Goal: Task Accomplishment & Management: Manage account settings

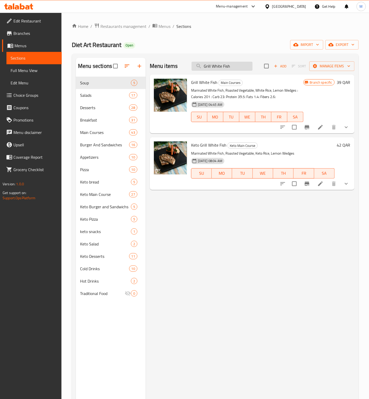
click at [228, 62] on input "Grill White Fish" at bounding box center [222, 66] width 61 height 9
paste input "search"
click at [308, 125] on icon "Branch-specific-item" at bounding box center [307, 127] width 6 height 6
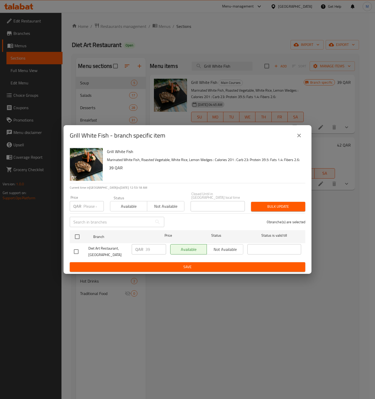
click at [300, 137] on icon "close" at bounding box center [299, 135] width 6 height 6
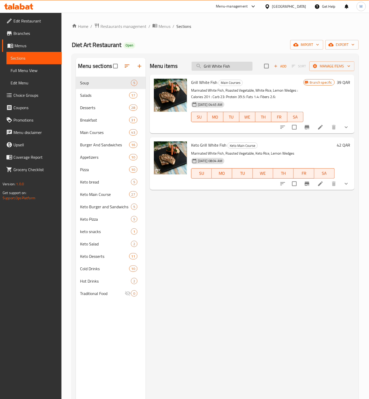
click at [220, 63] on input "Grill White Fish" at bounding box center [222, 66] width 61 height 9
paste input "Healthy Lasagne Beef"
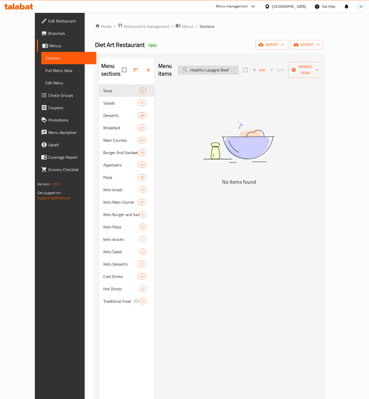
click at [203, 66] on input "Healthy Lasagne Beef" at bounding box center [208, 70] width 61 height 9
click at [239, 66] on input "Healthy Lasagne Beef" at bounding box center [208, 70] width 61 height 9
click at [205, 68] on input "Healthy Lasagne Beef" at bounding box center [208, 70] width 61 height 9
click at [239, 66] on input "Healthy Lasagne Beef" at bounding box center [208, 70] width 61 height 9
click at [211, 66] on input "Healthy Lasagne Bee" at bounding box center [208, 70] width 61 height 9
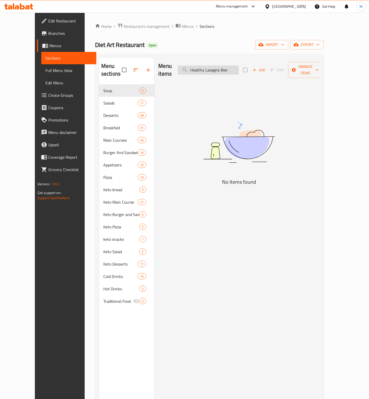
click at [211, 66] on input "Healthy Lasagne Bee" at bounding box center [208, 70] width 61 height 9
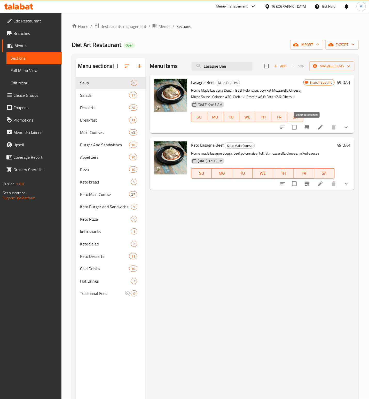
click at [307, 128] on icon "Branch-specific-item" at bounding box center [307, 127] width 5 height 4
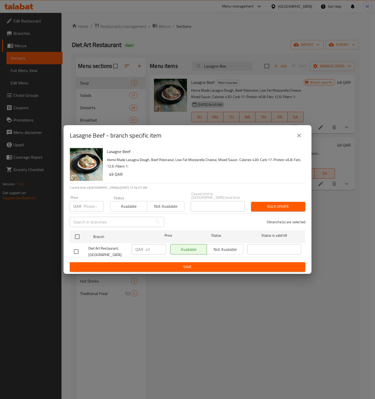
drag, startPoint x: 301, startPoint y: 136, endPoint x: 297, endPoint y: 136, distance: 4.9
click at [301, 136] on icon "close" at bounding box center [299, 135] width 6 height 6
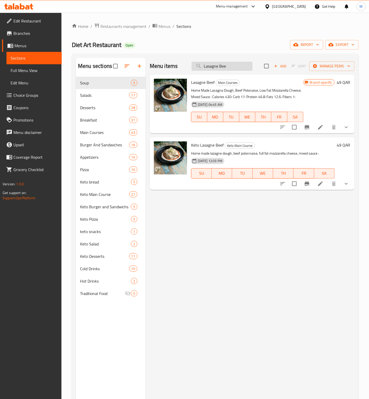
click at [225, 66] on input "Lasagne Bee" at bounding box center [222, 66] width 61 height 9
click at [224, 66] on input "Lasagne Bee" at bounding box center [222, 66] width 61 height 9
paste input "Pasta Meatball"
click at [234, 67] on input "Lasagne Pasta Meatball" at bounding box center [222, 66] width 61 height 9
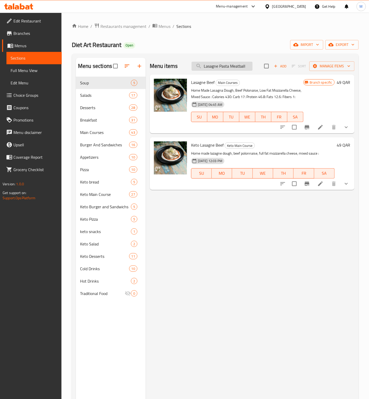
click at [234, 67] on input "Lasagne Pasta Meatball" at bounding box center [222, 66] width 61 height 9
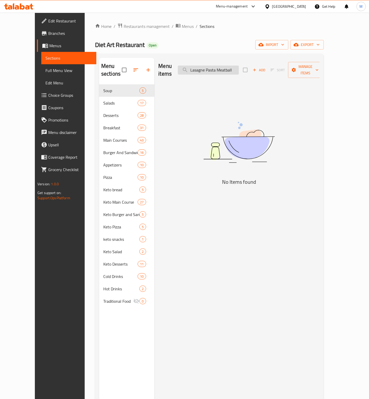
click at [234, 67] on input "Lasagne Pasta Meatball" at bounding box center [208, 70] width 61 height 9
paste input "search"
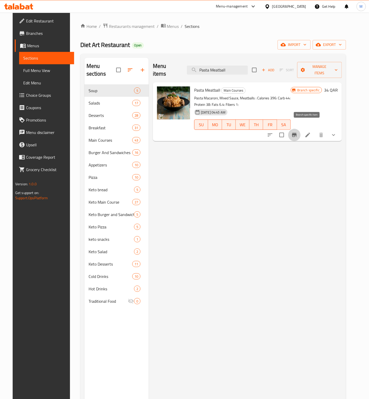
click at [297, 132] on icon "Branch-specific-item" at bounding box center [294, 135] width 6 height 6
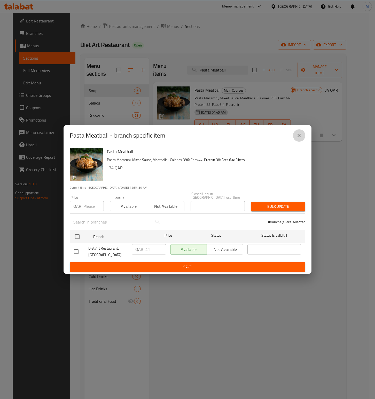
drag, startPoint x: 303, startPoint y: 136, endPoint x: 292, endPoint y: 133, distance: 11.0
click at [302, 136] on button "close" at bounding box center [299, 135] width 12 height 12
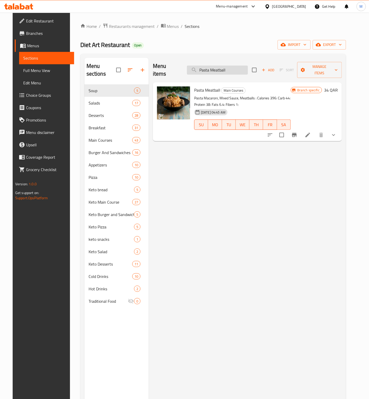
click at [229, 69] on input "Pasta Meatball" at bounding box center [217, 70] width 61 height 9
paste input "Shrimp"
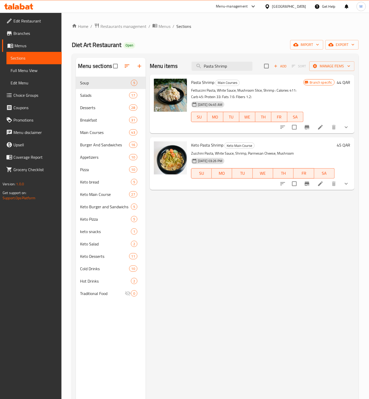
type input "Pasta Shrimp"
click at [308, 130] on icon "Branch-specific-item" at bounding box center [307, 127] width 6 height 6
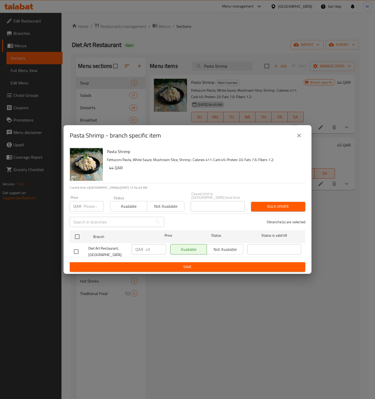
click at [88, 201] on input "number" at bounding box center [93, 206] width 20 height 10
paste input "48"
type input "48"
click at [206, 166] on div "Pasta Shrimp Fettuccini Pasta, White Sauce, Mushroom Slice, Shrimp : Calories 4…" at bounding box center [204, 164] width 198 height 37
click at [302, 136] on button "close" at bounding box center [299, 135] width 12 height 12
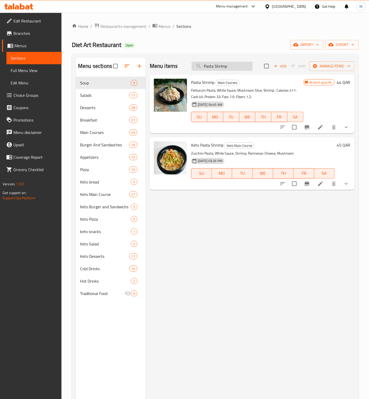
click at [217, 63] on input "Pasta Shrimp" at bounding box center [222, 66] width 61 height 9
paste input "Chicken Curry"
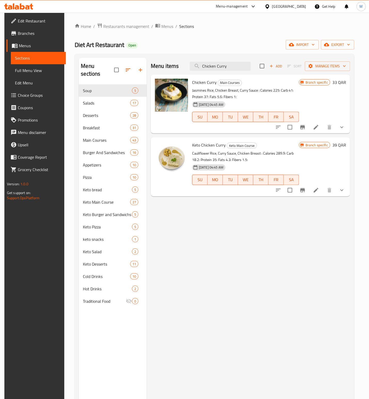
type input "Chicken Curry"
click at [308, 123] on button "Branch-specific-item" at bounding box center [302, 127] width 12 height 12
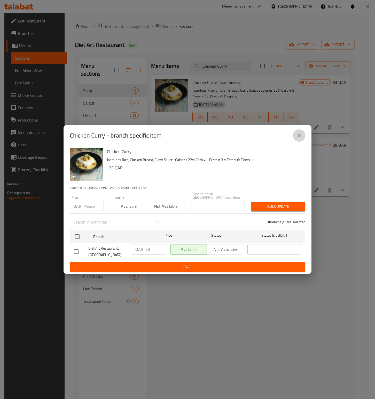
click at [295, 141] on button "close" at bounding box center [299, 135] width 12 height 12
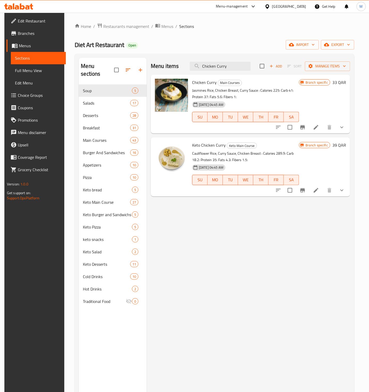
click at [212, 60] on div "Menu items Chicken Curry Add Sort Manage items" at bounding box center [250, 66] width 199 height 17
click at [215, 63] on input "Chicken Curry" at bounding box center [220, 66] width 61 height 9
paste input "Pasta Vegetable"
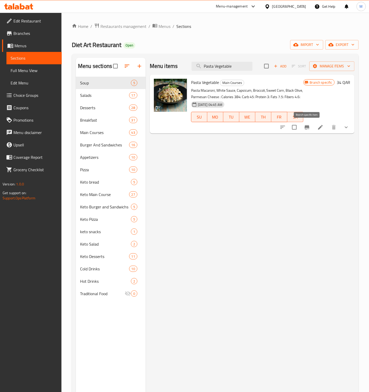
click at [308, 126] on icon "Branch-specific-item" at bounding box center [307, 127] width 5 height 4
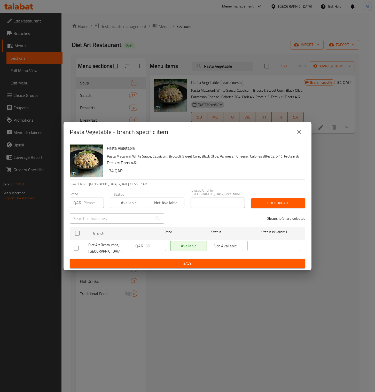
click at [295, 133] on button "close" at bounding box center [299, 132] width 12 height 12
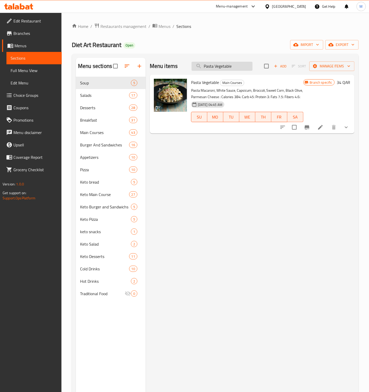
click at [220, 69] on input "Pasta Vegetable" at bounding box center [222, 66] width 61 height 9
paste input "Grill Barbeque Chicken"
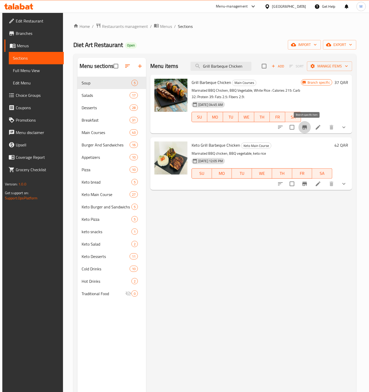
click at [307, 129] on icon "Branch-specific-item" at bounding box center [304, 127] width 6 height 6
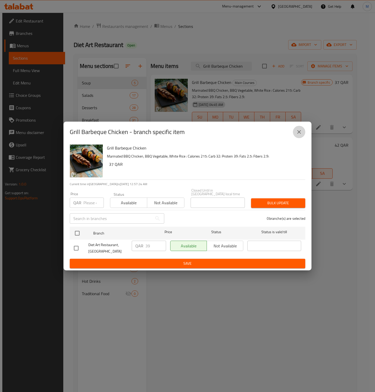
click at [305, 132] on button "close" at bounding box center [299, 132] width 12 height 12
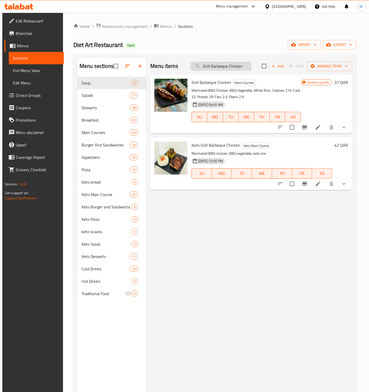
click at [225, 68] on input "Grill Barbeque Chicken" at bounding box center [220, 66] width 61 height 9
paste input "Veggie Chicken"
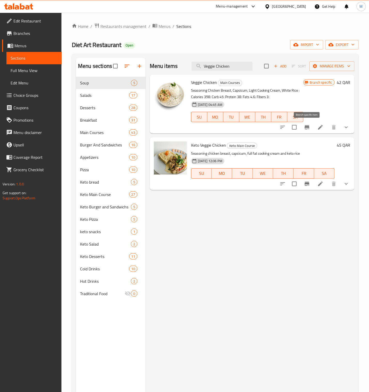
click at [306, 129] on icon "Branch-specific-item" at bounding box center [307, 127] width 5 height 4
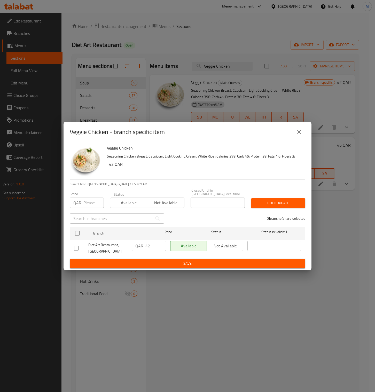
click at [301, 134] on icon "close" at bounding box center [299, 132] width 6 height 6
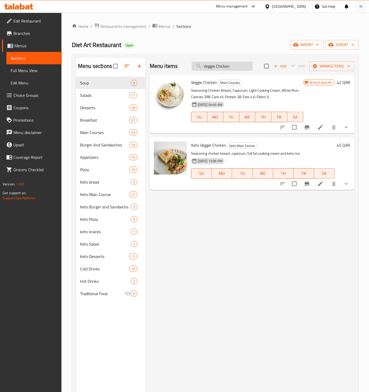
click at [229, 64] on input "Veggie Chicken" at bounding box center [222, 66] width 61 height 9
paste input "Beef"
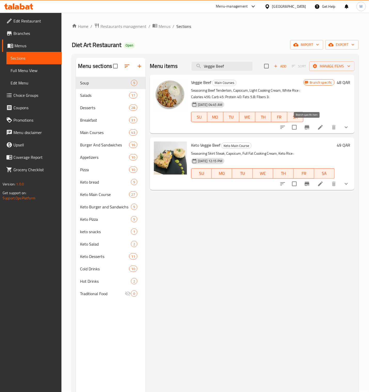
click at [307, 128] on icon "Branch-specific-item" at bounding box center [307, 127] width 6 height 6
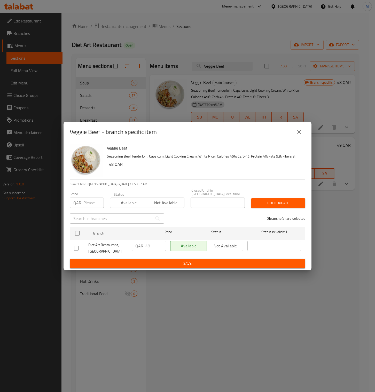
click at [298, 132] on icon "close" at bounding box center [299, 132] width 6 height 6
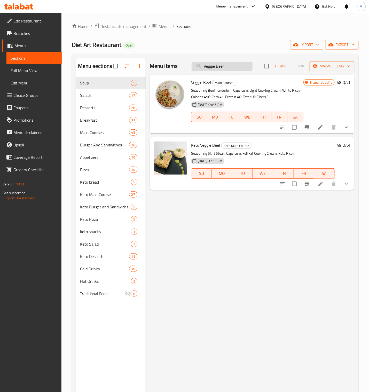
click at [228, 62] on input "Veggie Beef" at bounding box center [222, 66] width 61 height 9
click at [228, 64] on input "Veggie Beef" at bounding box center [222, 66] width 61 height 9
paste input "Baked Chicken"
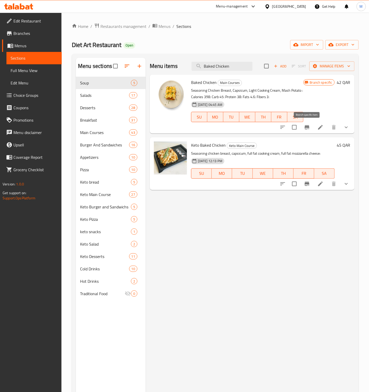
type input "Baked Chicken"
click at [306, 127] on icon "Branch-specific-item" at bounding box center [307, 127] width 5 height 4
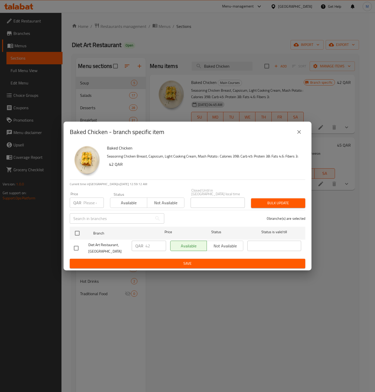
click at [90, 199] on input "number" at bounding box center [93, 202] width 20 height 10
paste input "42"
type input "42"
click at [297, 132] on icon "close" at bounding box center [299, 132] width 6 height 6
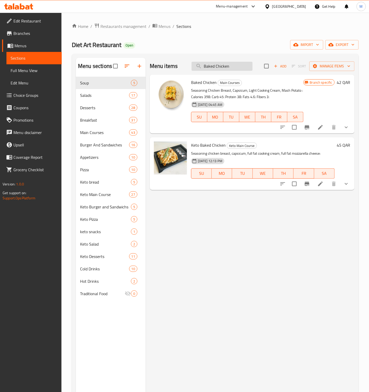
click at [219, 63] on input "Baked Chicken" at bounding box center [222, 66] width 61 height 9
paste input "Beef"
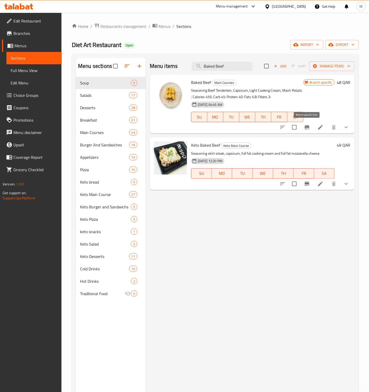
click at [306, 126] on icon "Branch-specific-item" at bounding box center [307, 127] width 5 height 4
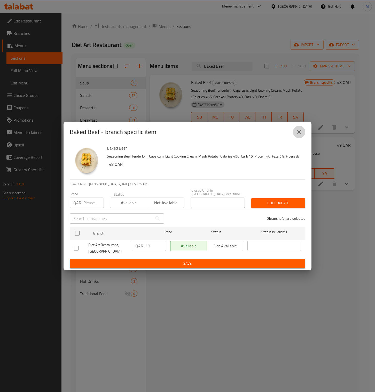
click at [300, 133] on icon "close" at bounding box center [299, 132] width 6 height 6
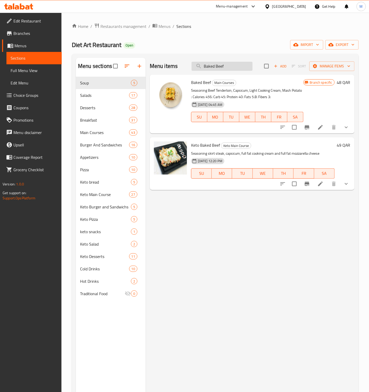
click at [228, 66] on input "Baked Beef" at bounding box center [222, 66] width 61 height 9
paste input "Cheasy Meatballs"
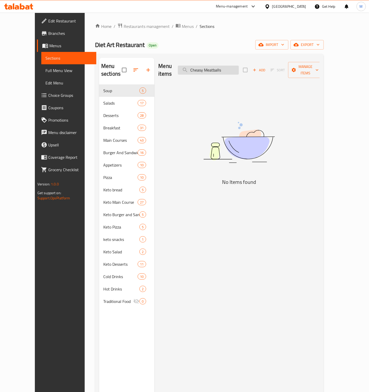
click at [203, 67] on input "Cheasy Meatballs" at bounding box center [208, 70] width 61 height 9
click at [228, 66] on input "Cheasy Meatballs" at bounding box center [208, 70] width 61 height 9
click at [229, 66] on input "Cheasy Meatballs" at bounding box center [208, 70] width 61 height 9
paste input "search"
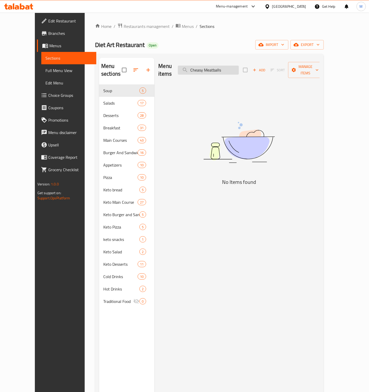
click at [203, 66] on input "Cheasy Meatballs" at bounding box center [208, 70] width 61 height 9
click at [238, 67] on input "Cheasy Meatballs" at bounding box center [208, 70] width 61 height 9
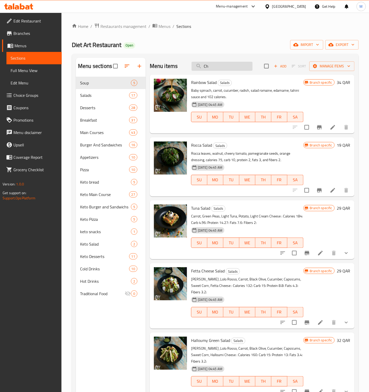
click at [223, 70] on input "Ch" at bounding box center [222, 66] width 61 height 9
paste input "Moussakaa"
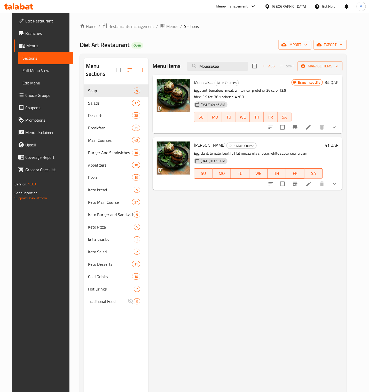
type input "Moussakaa"
click at [312, 127] on icon at bounding box center [308, 127] width 6 height 6
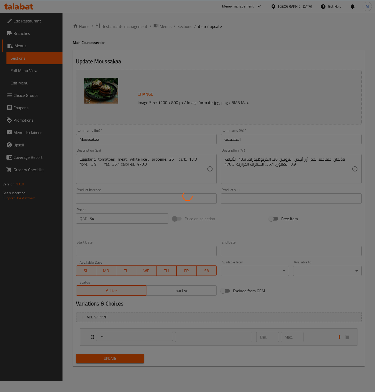
type input "الإضافات:"
type input "0"
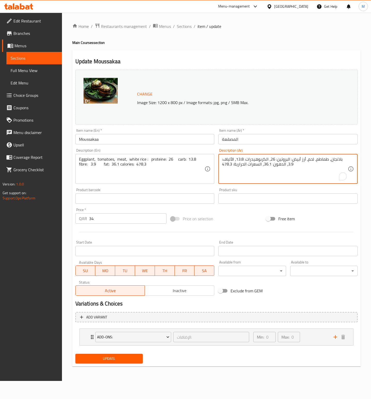
drag, startPoint x: 310, startPoint y: 169, endPoint x: 241, endPoint y: 162, distance: 69.0
click at [259, 166] on textarea "باذنجان، طماطم، لحم، أرز أبيض: البروتين: 26، الكربوهيدرات: 13.8، الألياف: 3.9، …" at bounding box center [285, 169] width 126 height 25
click at [260, 163] on textarea "باذنجان، طماطم، لحم، أرز أبيض: البروتين: 26، الكربوهيدرات: 13.8، الألياف: 3.9، …" at bounding box center [285, 169] width 126 height 25
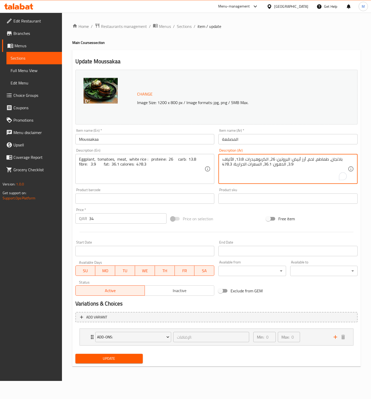
click at [260, 163] on textarea "باذنجان، طماطم، لحم، أرز أبيض: البروتين: 26، الكربوهيدرات: 13.8، الألياف: 3.9، …" at bounding box center [285, 169] width 126 height 25
type textarea "p"
type textarea "ح"
type textarea "p"
click at [321, 162] on textarea "باذنجان، طماطم، لحم، أرز أبيض: البروتين: 26، الكربوهيدرات: 13.8، الألياف: 3.9، …" at bounding box center [285, 169] width 126 height 25
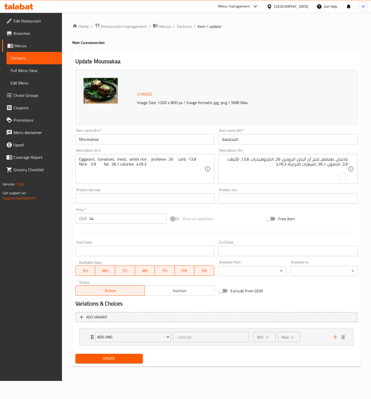
click at [349, 160] on div "باذنجان، طماطم، لحم، أرز أبيض: البروتين: 26، الكربوهيدرات: 13.8، الألياف: 3.9، …" at bounding box center [287, 169] width 139 height 30
click at [348, 157] on div "باذنجان، طماطم، لحم، أرز أبيض: البروتين: 26، الكربوهيدرات: 13.8، الألياف: 3.9، …" at bounding box center [287, 169] width 139 height 30
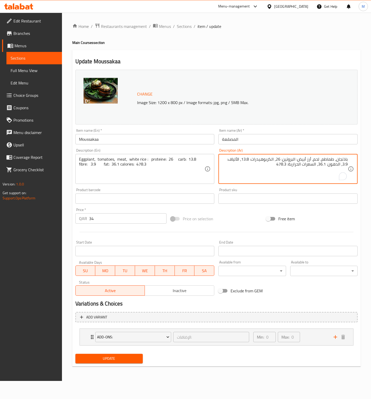
click at [347, 160] on textarea "باذنجان، طماطم، لحم، أرز أبيض: البروتين: 26، الكربوهيدرات: 13.8، الألياف: 3.9، …" at bounding box center [285, 169] width 126 height 25
click at [315, 158] on textarea "حجم الحصه 200 جرام : باذنجان، طماطم، لحم، جبنة الموزاريلا الخفيفة" at bounding box center [285, 169] width 126 height 25
type textarea "حجم الحصه 200 جرام : باذنجان، طماطم، لحم، جبنة الموزاريلا الخفيفة"
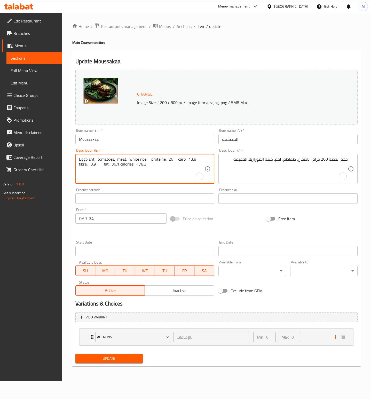
click at [149, 160] on textarea "Eggplant, tomatoes, meat, white rice : proteine: 26 carb: 13.8 fibre: 3.9 fat: …" at bounding box center [142, 169] width 126 height 25
paste textarea "Serving size 200g: eggplant, tomatoes, meat, light mozzarella cheese"
type textarea "Serving size 200g: eggplant, tomatoes, meat, light mozzarella cheese"
drag, startPoint x: 236, startPoint y: 214, endPoint x: 240, endPoint y: 214, distance: 3.4
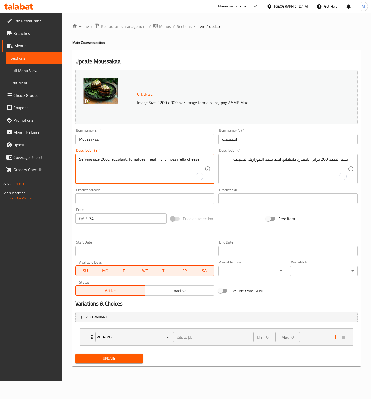
click at [238, 214] on div "Price on selection" at bounding box center [217, 219] width 96 height 14
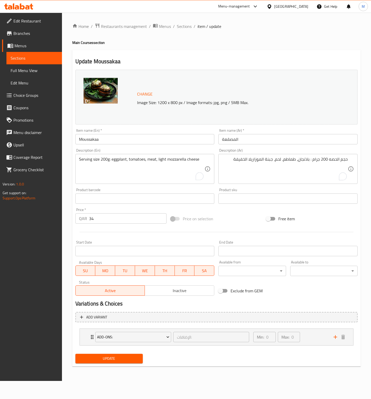
click at [114, 360] on span "Update" at bounding box center [108, 358] width 59 height 6
click at [13, 58] on span "Sections" at bounding box center [34, 58] width 47 height 6
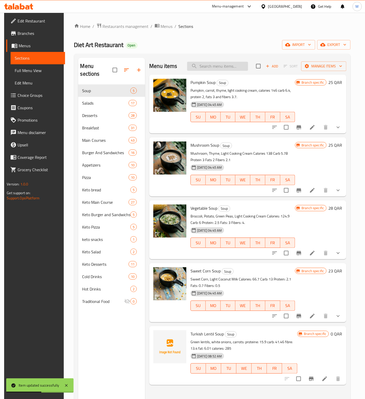
click at [205, 65] on input "search" at bounding box center [217, 66] width 61 height 9
paste input "Pasta Fetta Chicken"
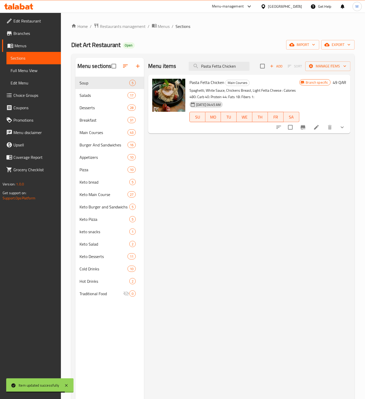
type input "Pasta Fetta Chicken"
click at [314, 128] on icon at bounding box center [316, 127] width 6 height 6
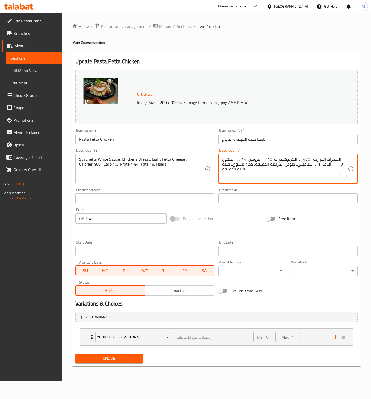
drag, startPoint x: 259, startPoint y: 167, endPoint x: 198, endPoint y: 147, distance: 64.9
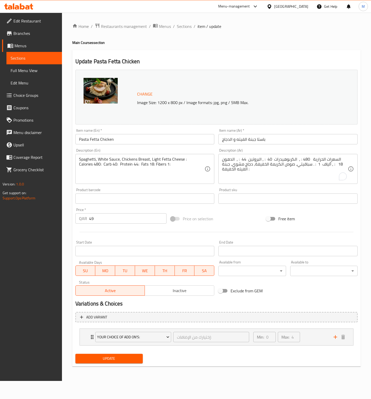
click at [281, 166] on textarea "السعرات الحرارية 480 : , الكربوهيدرات 40 : , البروتين 44 : , الدهون 18 : , أليا…" at bounding box center [285, 169] width 126 height 25
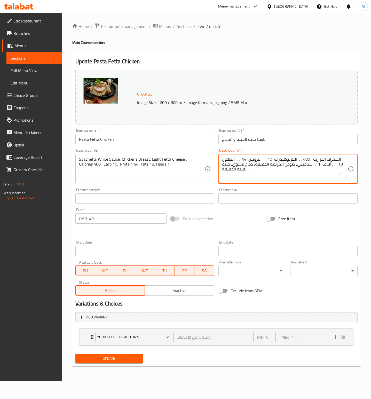
click at [281, 166] on textarea "السعرات الحرارية 480 : , الكربوهيدرات 40 : , البروتين 44 : , الدهون 18 : , أليا…" at bounding box center [285, 169] width 126 height 25
click at [249, 161] on textarea "حجم الحصه: 450 جرام: سباغيتي، صوص زبدة اللوز" at bounding box center [285, 169] width 126 height 25
type textarea "حجم الحصه: 450 جرام: سباغيتي، صوص زبدة اللوز، بروكلي"
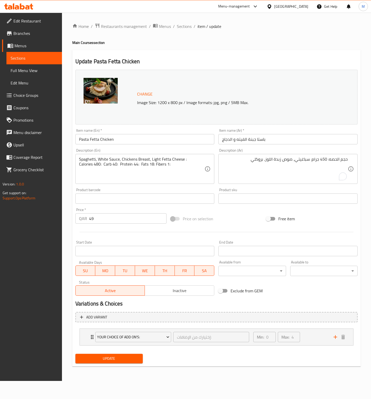
click at [298, 163] on textarea "حجم الحصه: 450 جرام: سباغيتي، صوص زبدة اللوز، بروكلي" at bounding box center [285, 169] width 126 height 25
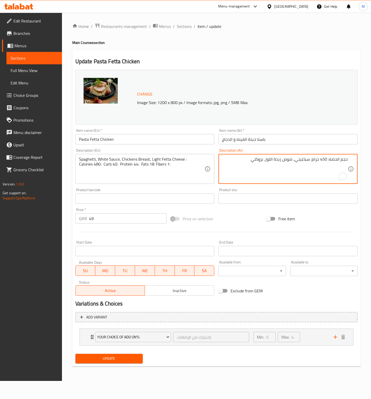
click at [298, 161] on textarea "حجم الحصه: 450 جرام: سباغيتي، صوص زبدة اللوز، بروكلي" at bounding box center [285, 169] width 126 height 25
click at [139, 163] on textarea "Spaghetti, White Sauce, Chickens Breast, Light Fetta Cheese : Calories 480: Car…" at bounding box center [142, 169] width 126 height 25
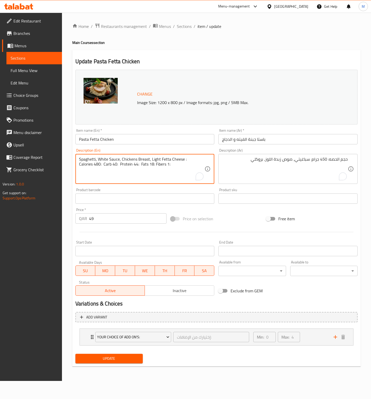
click at [139, 163] on textarea "Spaghetti, White Sauce, Chickens Breast, Light Fetta Cheese : Calories 480: Car…" at bounding box center [142, 169] width 126 height 25
drag, startPoint x: 139, startPoint y: 157, endPoint x: 137, endPoint y: 152, distance: 5.8
click at [139, 158] on textarea "Spaghetti, White Sauce, Chickens Breast, Light Fetta Cheese : Calories 480: Car…" at bounding box center [142, 169] width 126 height 25
paste textarea "erving size: 450g: Spaghetti, almond butter sauce, broccoli"
type textarea "Serving size: 450g: Spaghetti, almond butter sauce, broccoli"
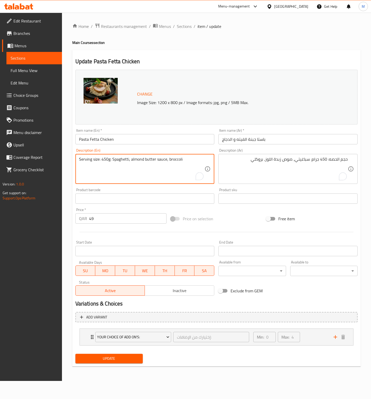
click at [235, 217] on div "Price on selection" at bounding box center [217, 219] width 96 height 14
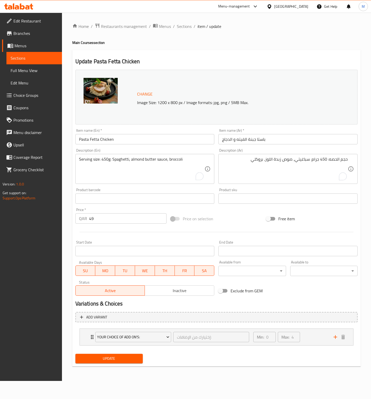
click at [124, 355] on button "Update" at bounding box center [108, 359] width 67 height 10
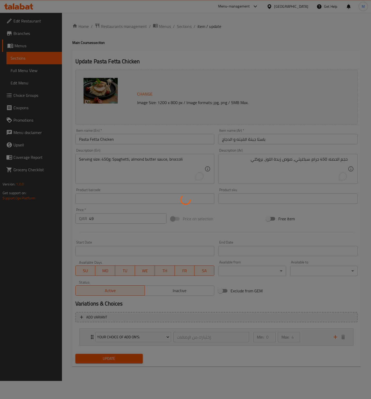
click at [122, 139] on div at bounding box center [185, 199] width 371 height 399
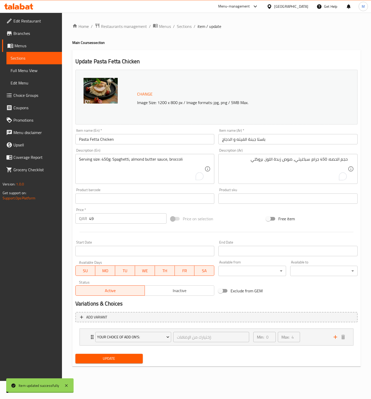
click at [115, 139] on input "Pasta Fetta Chicken" at bounding box center [144, 139] width 139 height 10
click at [28, 56] on span "Sections" at bounding box center [34, 58] width 47 height 6
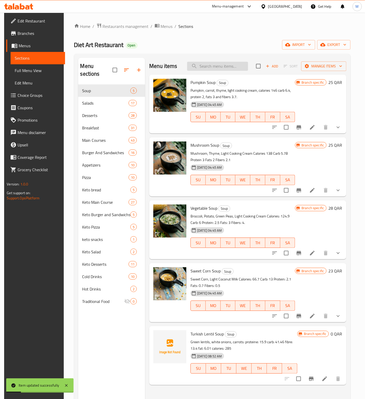
click at [209, 68] on input "search" at bounding box center [217, 66] width 61 height 9
paste input "Pasta Fetta Chicken"
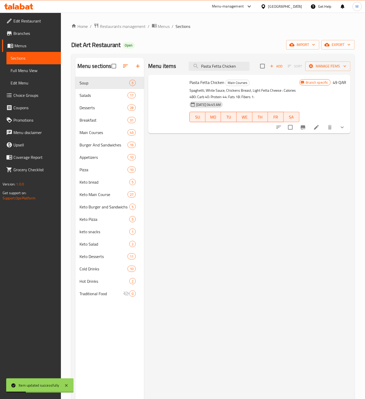
click at [304, 130] on icon "Branch-specific-item" at bounding box center [303, 127] width 6 height 6
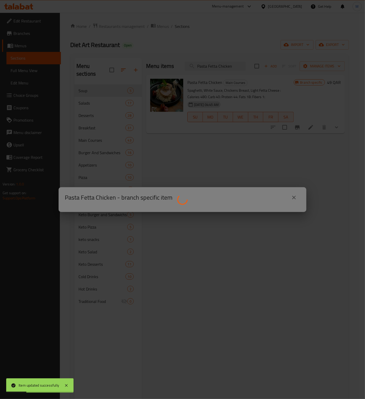
click at [301, 126] on div at bounding box center [182, 199] width 365 height 399
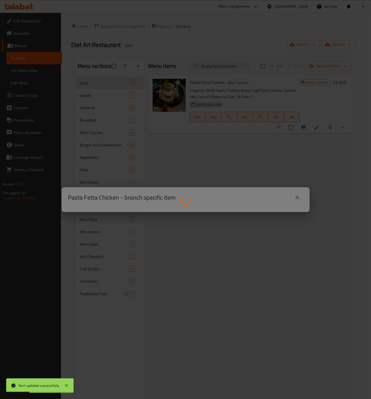
click at [303, 128] on div at bounding box center [185, 199] width 371 height 399
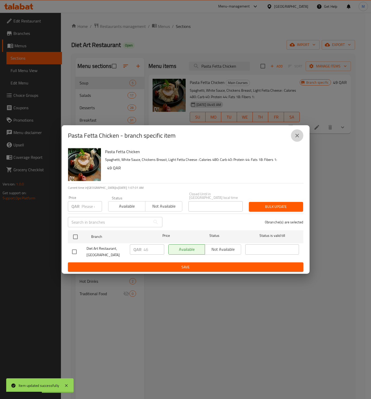
drag, startPoint x: 295, startPoint y: 138, endPoint x: 300, endPoint y: 133, distance: 6.8
click at [295, 138] on icon "close" at bounding box center [297, 135] width 6 height 6
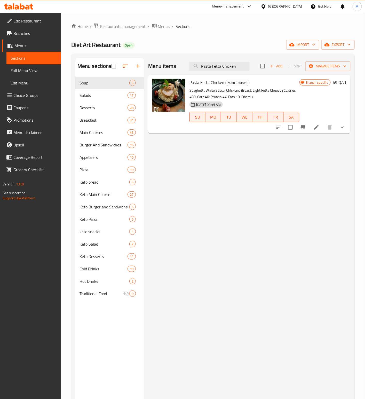
click at [232, 57] on div "Menu sections Soup 5 Salads 17 Desserts 28 Breakfast 31 Main Courses 43 Burger …" at bounding box center [212, 257] width 283 height 407
click at [230, 63] on input "Pasta Fetta Chicken" at bounding box center [219, 66] width 61 height 9
paste input "Almond Butter"
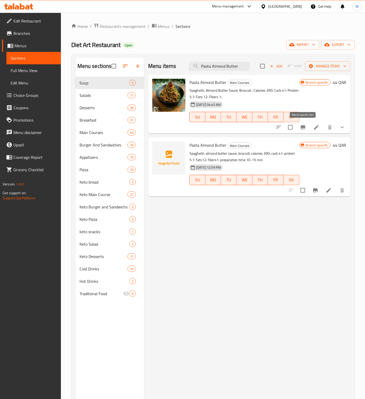
type input "Pasta Almond Butter"
click at [307, 129] on button "Branch-specific-item" at bounding box center [303, 127] width 12 height 12
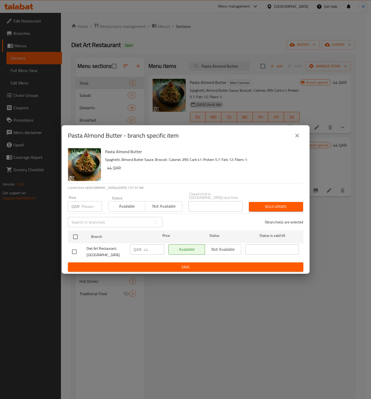
click at [296, 139] on icon "close" at bounding box center [297, 135] width 6 height 6
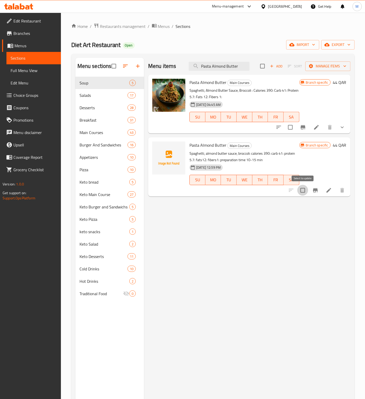
click at [305, 190] on input "checkbox" at bounding box center [302, 190] width 11 height 11
click at [335, 67] on span "Manage items" at bounding box center [327, 66] width 37 height 6
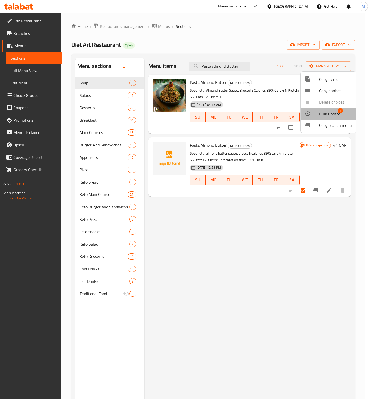
click at [331, 115] on span "Bulk update" at bounding box center [329, 114] width 21 height 6
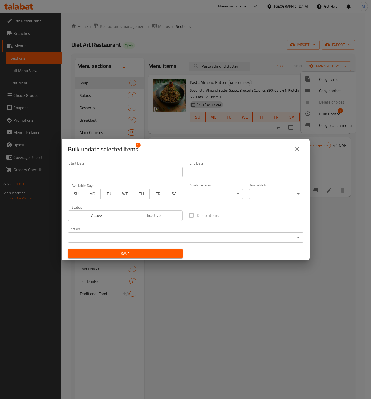
click at [149, 215] on span "Inactive" at bounding box center [153, 215] width 53 height 7
click at [149, 251] on span "Save" at bounding box center [125, 253] width 106 height 6
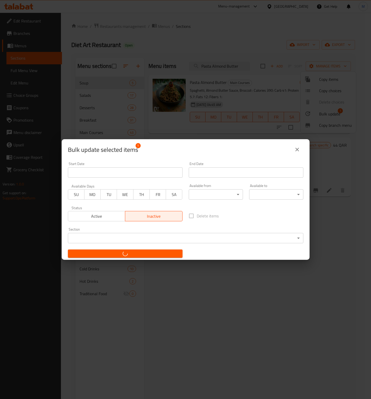
checkbox input "false"
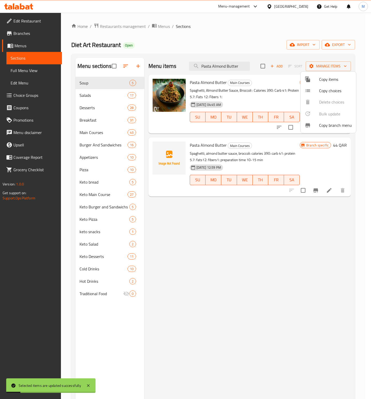
click at [266, 218] on div at bounding box center [185, 199] width 371 height 399
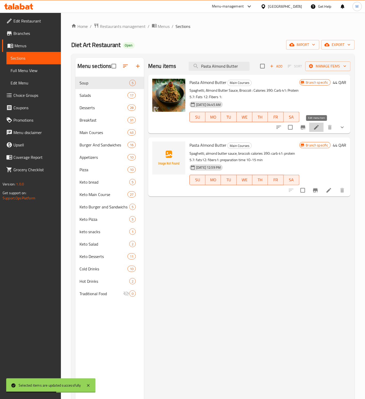
click at [318, 126] on icon at bounding box center [316, 127] width 5 height 5
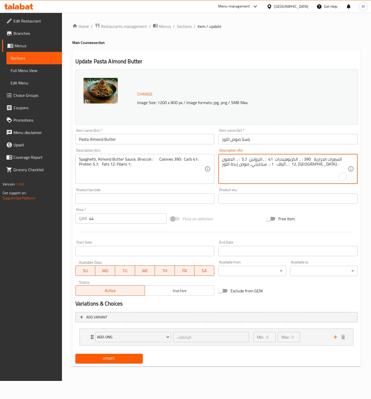
drag, startPoint x: 198, startPoint y: 150, endPoint x: 191, endPoint y: 150, distance: 7.0
click at [280, 167] on textarea "السعرات الحرارية 390 : , الكربوهيدرات 41 : , البروتين 5.7 : , الدهون 12 : , ألي…" at bounding box center [285, 169] width 126 height 25
click at [275, 160] on textarea "السعرات الحرارية 390 : , الكربوهيدرات 41 : , البروتين 5.7 : , الدهون 12 : , ألي…" at bounding box center [285, 169] width 126 height 25
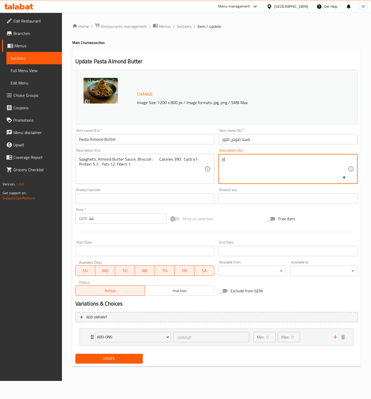
type textarea "p"
click at [278, 160] on textarea "حجم الحصه 350 جرام: سباغيتي، صوص زبدة اللوز، بروكولي" at bounding box center [285, 169] width 126 height 25
type textarea "حجم الحصه 350 جرام: سباغيتي، صوص زبدة اللوز، بروكولي"
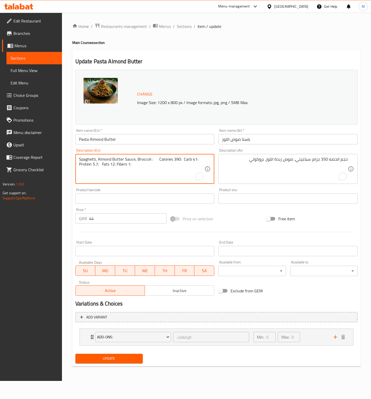
click at [126, 165] on textarea "Spaghetti, Almond Butter Sauce, Broccoli : Calories 390: Carb 41: Protein 5.7: …" at bounding box center [142, 169] width 126 height 25
paste textarea "erving size 350g: Spaghetti, almond butter sauce, broccoli"
click at [153, 161] on textarea "Serving size 350g: Spaghetti, almond butter sauce, broccoli" at bounding box center [142, 169] width 126 height 25
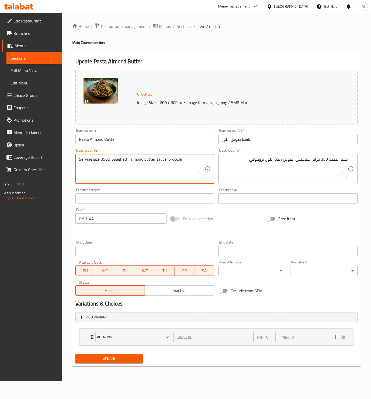
click at [153, 161] on textarea "Serving size 350g: Spaghetti, almond butter sauce, broccoli" at bounding box center [142, 169] width 126 height 25
type textarea "Serving size 350g: Spaghetti, almond butter sauce, broccoli"
click at [246, 227] on div at bounding box center [216, 232] width 286 height 13
click at [122, 360] on span "Update" at bounding box center [108, 358] width 59 height 6
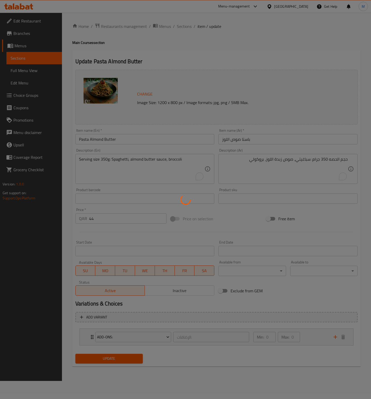
click at [122, 356] on div at bounding box center [185, 199] width 371 height 399
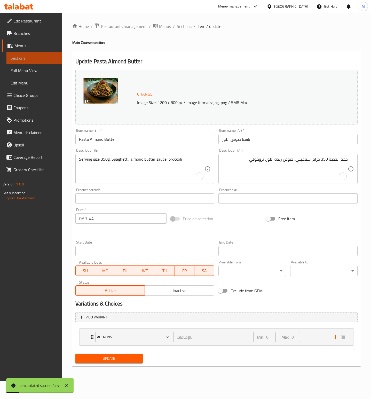
click at [26, 57] on span "Sections" at bounding box center [34, 58] width 47 height 6
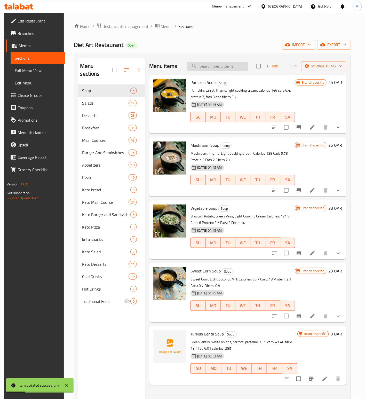
click at [215, 67] on input "search" at bounding box center [217, 66] width 61 height 9
paste input "Cordon Bleu"
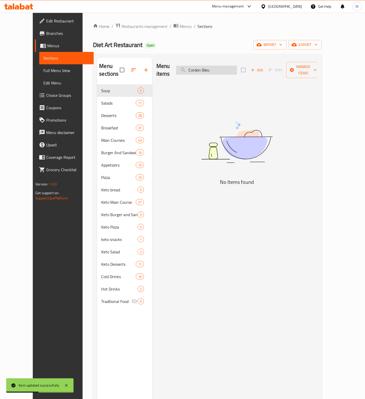
click at [200, 67] on input "Cordon Bleu" at bounding box center [206, 70] width 61 height 9
click at [232, 68] on input "Cordon Bleu" at bounding box center [206, 70] width 61 height 9
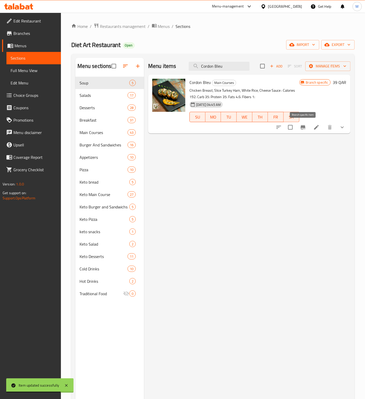
type input "Cordon Bleu"
click at [308, 128] on button "Branch-specific-item" at bounding box center [303, 127] width 12 height 12
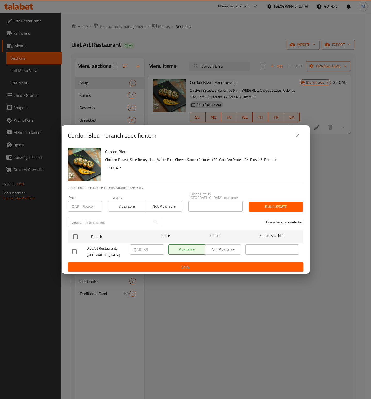
click at [298, 137] on icon "close" at bounding box center [297, 135] width 6 height 6
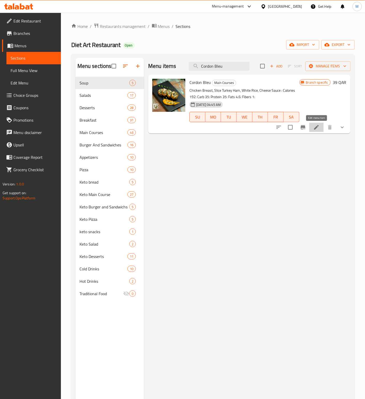
click at [318, 128] on icon at bounding box center [316, 127] width 6 height 6
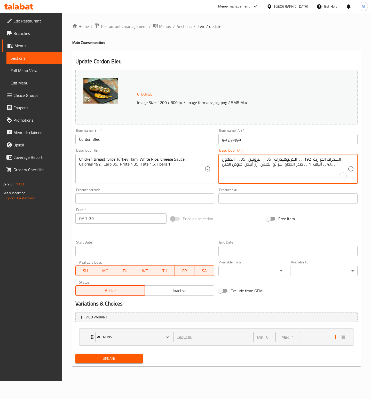
drag, startPoint x: 328, startPoint y: 164, endPoint x: 209, endPoint y: 151, distance: 120.4
type textarea "السعرات الحرارية 192 : , الكربوهيدرات 35 : , البروتين 35 : , الدهون :4.6 :"
click at [286, 163] on textarea "السعرات الحرارية 192 : , الكربوهيدرات 35 : , البروتين 35 : , الدهون :4.6 :" at bounding box center [285, 169] width 126 height 25
click at [284, 157] on textarea "السعرات الحرارية 192 : , الكربوهيدرات 35 : , البروتين 35 : , الدهون :4.6 :" at bounding box center [285, 169] width 126 height 25
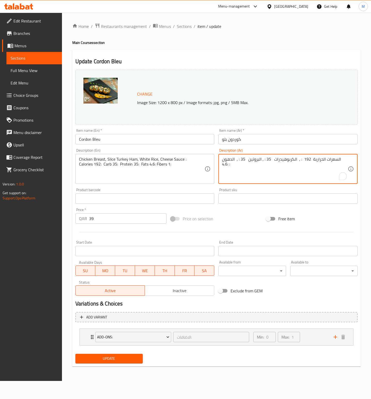
click at [284, 157] on textarea "السعرات الحرارية 192 : , الكربوهيدرات 35 : , البروتين 35 : , الدهون :4.6 :" at bounding box center [285, 169] width 126 height 25
type textarea "p"
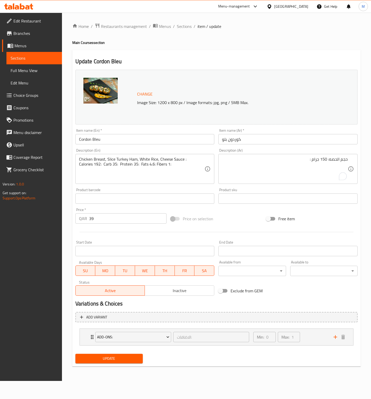
click at [297, 161] on textarea "حجم الحصه: 150 جرام :" at bounding box center [285, 169] width 126 height 25
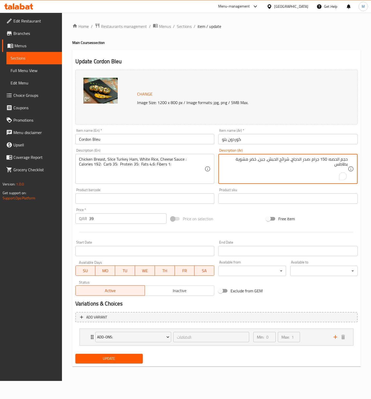
click at [222, 162] on textarea "حجم الحصه: 150 جرام :صدر الدجاج، شرائح الحبش، جبن، خضر مشوية بطاطس" at bounding box center [285, 169] width 126 height 25
drag, startPoint x: 299, startPoint y: 164, endPoint x: 362, endPoint y: 156, distance: 63.3
click at [362, 156] on div "Home / Restaurants management / Menus / Sections / item / update Main Courses s…" at bounding box center [216, 197] width 309 height 368
type textarea "حجم الحصه: 150 جرام :صدر الدجاج، شرائح الحبش، جبن، خضر مشوية بطاطس مهروسة"
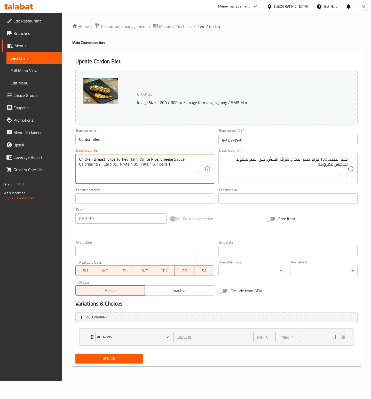
drag, startPoint x: 170, startPoint y: 167, endPoint x: 58, endPoint y: 156, distance: 111.7
click at [58, 156] on div "Edit Restaurant Branches Menus Sections Full Menu View Edit Menu Choice Groups …" at bounding box center [185, 197] width 371 height 368
paste textarea "Serving size: 150 grams: chicken breast, turkey slices, cheese, grilled vegetab…"
type textarea "Serving size: 150 grams: chicken breast, turkey slices, cheese, grilled vegetab…"
drag, startPoint x: 236, startPoint y: 217, endPoint x: 157, endPoint y: 328, distance: 135.8
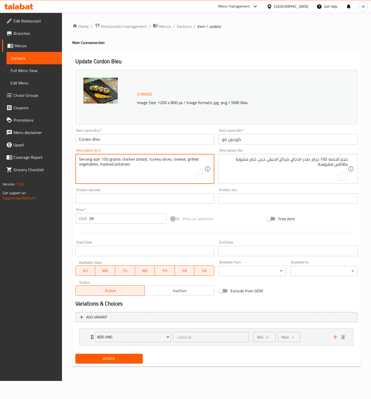
click at [236, 219] on div "Price on selection" at bounding box center [217, 219] width 96 height 14
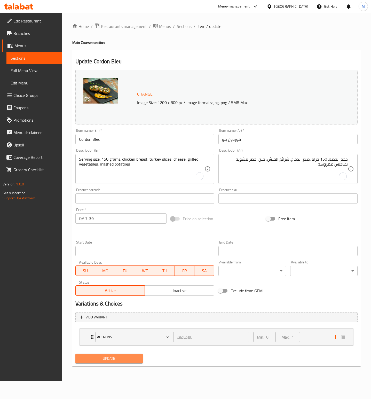
drag, startPoint x: 118, startPoint y: 358, endPoint x: 122, endPoint y: 355, distance: 5.1
click at [118, 358] on span "Update" at bounding box center [108, 358] width 59 height 6
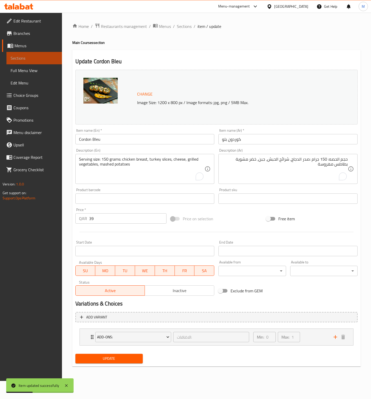
click at [23, 59] on span "Sections" at bounding box center [34, 58] width 47 height 6
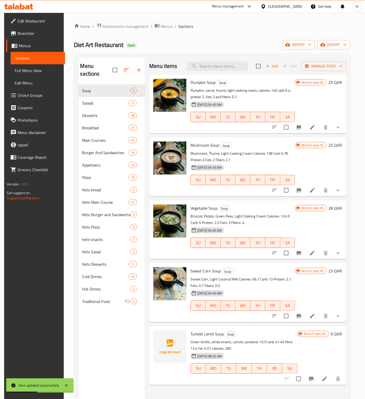
click at [221, 71] on div "Menu items Add Sort Manage items" at bounding box center [247, 66] width 197 height 17
click at [219, 67] on input "search" at bounding box center [217, 66] width 61 height 9
paste input "Chicken Biryani"
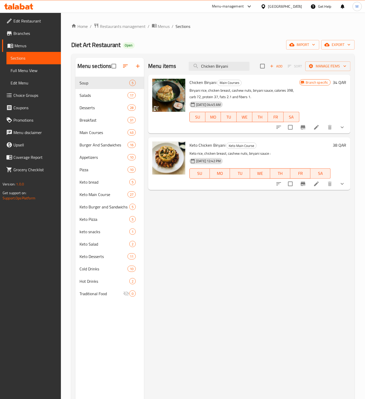
type input "Chicken Biryani"
click at [300, 127] on icon "Branch-specific-item" at bounding box center [303, 127] width 6 height 6
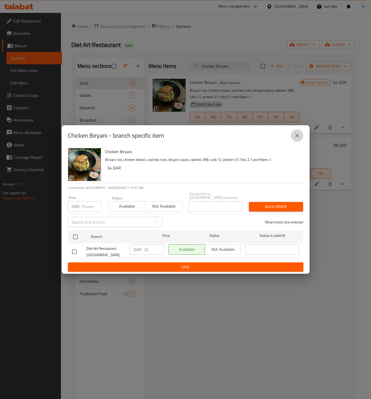
click at [294, 139] on icon "close" at bounding box center [297, 135] width 6 height 6
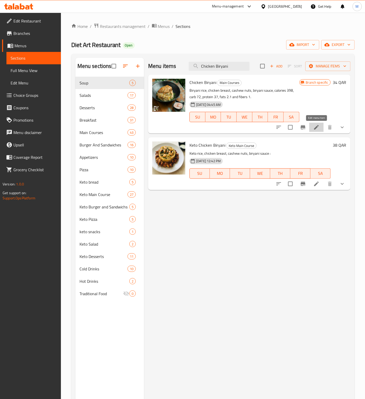
click at [316, 126] on icon at bounding box center [316, 127] width 6 height 6
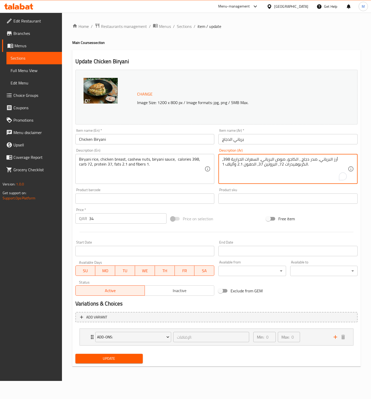
click at [288, 161] on textarea "أرز البرياني، صدر دجاج ، الكاجو، صوص البرياني، السعرات الحرارية 398، الكربوهيدر…" at bounding box center [285, 169] width 126 height 25
type textarea "p"
click at [269, 162] on textarea "حجم الحصه: 350 جرام : أرز البريانى، صدر" at bounding box center [285, 169] width 126 height 25
click at [269, 162] on textarea "حجم الحصه: 350 جرام : أرز البريانى، صدردجاج، الكاجو، صوص البريانى" at bounding box center [285, 169] width 126 height 25
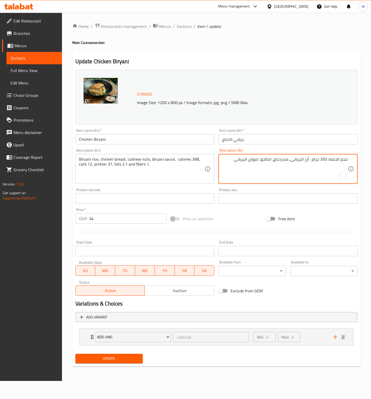
click at [270, 162] on textarea "حجم الحصه: 350 جرام : أرز البريانى، صدردجاج، الكاجو، صوص البريانى" at bounding box center [285, 169] width 126 height 25
type textarea "حجم الحصه: 350 جرام : أرز البريانى، صدردجاج، الكاجو، صوص البريانى"
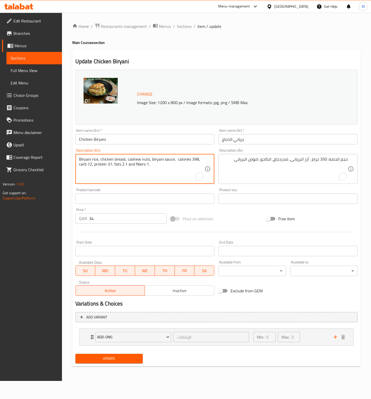
drag, startPoint x: 139, startPoint y: 159, endPoint x: 66, endPoint y: 153, distance: 73.3
paste textarea "Serving size: 350 grams: Biryani rice, chicken breast, cashew nuts, biryani sau…"
click at [240, 213] on div "Price on selection" at bounding box center [217, 219] width 96 height 14
drag, startPoint x: 110, startPoint y: 168, endPoint x: 41, endPoint y: 153, distance: 70.6
type textarea "Serving size: 350 grams: biryani rice, chicken breast, cashew nuts, biryani sau…"
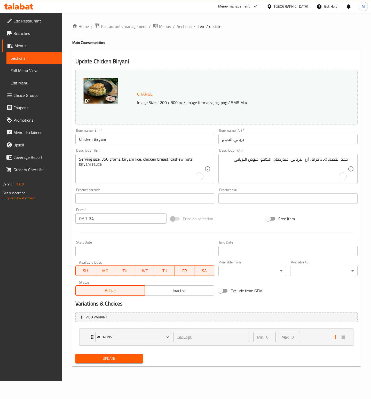
click at [233, 225] on div "Price on selection" at bounding box center [217, 219] width 96 height 14
click at [130, 358] on span "Update" at bounding box center [108, 358] width 59 height 6
click at [129, 361] on span "Update" at bounding box center [108, 358] width 59 height 6
click at [20, 58] on span "Sections" at bounding box center [34, 58] width 47 height 6
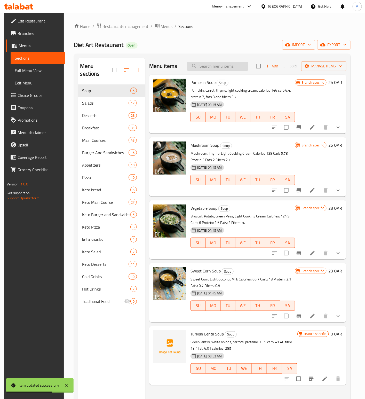
click at [219, 65] on input "search" at bounding box center [217, 66] width 61 height 9
paste input "Mushroom Risotto Chicken"
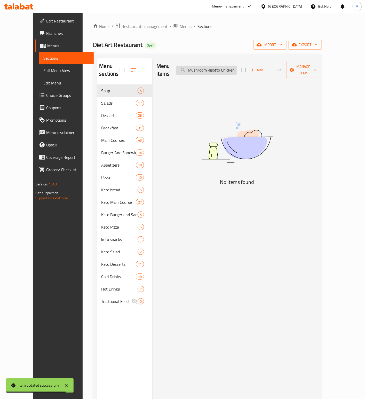
click at [205, 70] on input "Mushroom Risotto Chicken" at bounding box center [206, 70] width 61 height 9
drag, startPoint x: 234, startPoint y: 68, endPoint x: 353, endPoint y: 68, distance: 119.2
click at [322, 68] on div "Menu sections Soup 5 Salads 17 Desserts 28 Breakfast 31 Main Courses 43 Burger …" at bounding box center [207, 257] width 229 height 407
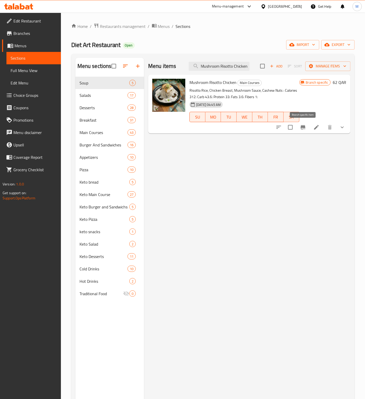
type input "Mushroom Risotto Chicken"
click at [303, 130] on icon "Branch-specific-item" at bounding box center [303, 127] width 6 height 6
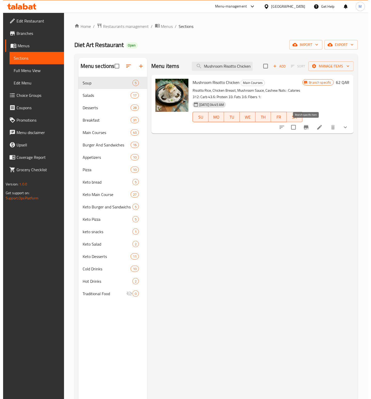
scroll to position [0, 0]
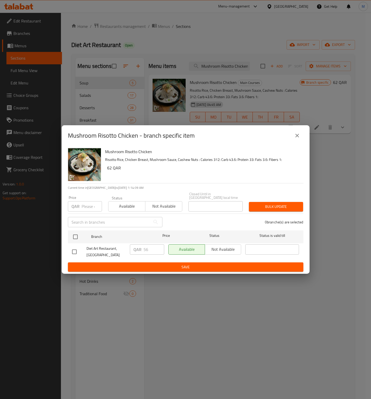
click at [85, 204] on input "number" at bounding box center [92, 206] width 20 height 10
paste input "56"
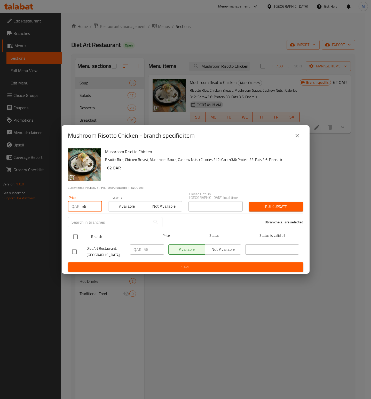
type input "56"
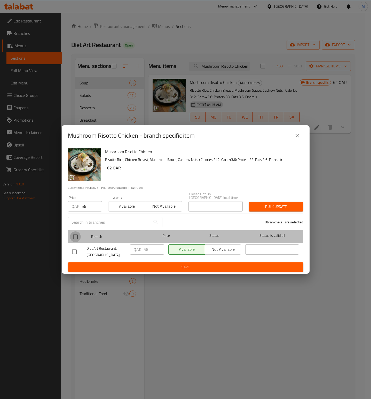
drag, startPoint x: 77, startPoint y: 232, endPoint x: 80, endPoint y: 228, distance: 4.9
click at [77, 232] on input "checkbox" at bounding box center [75, 236] width 11 height 11
checkbox input "true"
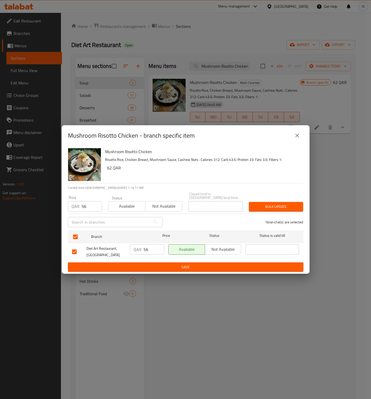
click at [294, 142] on button "close" at bounding box center [297, 135] width 12 height 12
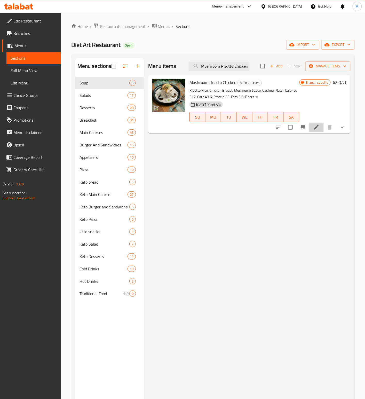
click at [322, 128] on li at bounding box center [316, 127] width 14 height 9
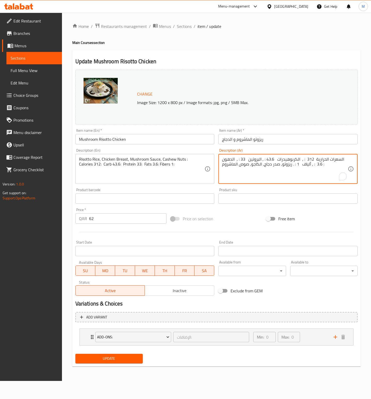
click at [316, 165] on textarea "السعرات الحرارية 312 : , الكربوهيدرات 43.6 : , البروتين 33 : , الدهون 3.6 : , أ…" at bounding box center [285, 169] width 126 height 25
type textarea "p"
click at [313, 164] on textarea "حجم الحصه: 400 جرام، ريزوتو، صدر دجاج، الكاجو، صوص الماشروم" at bounding box center [285, 169] width 126 height 25
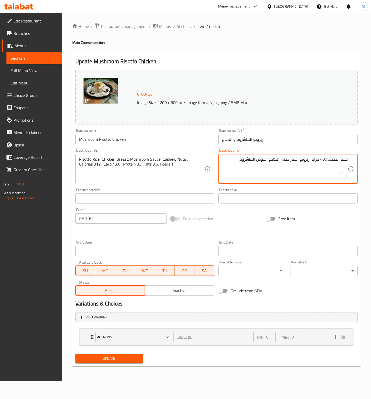
click at [313, 164] on textarea "حجم الحصه: 400 جرام، ريزوتو، صدر دجاج، الكاجو، صوص الماشروم" at bounding box center [285, 169] width 126 height 25
type textarea "حجم الحصه: 400 جرام، ريزوتو، صدر دجاج، الكاجو، صوص الماشروم"
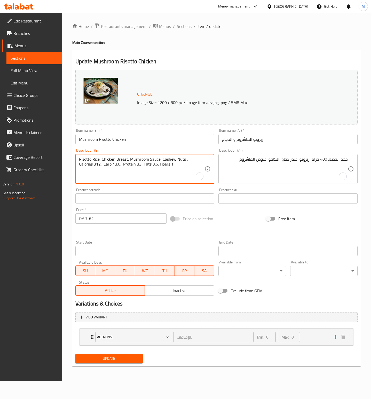
drag, startPoint x: 184, startPoint y: 164, endPoint x: 43, endPoint y: 160, distance: 141.2
paste textarea "Serving size: 400g, Risotto, Chicken Breast, Cashew Nuts, Mushroom Sauce"
type textarea "Serving size: 400g, Risotto, Chicken Breast, Cashew Nuts, Mushroom Sauce"
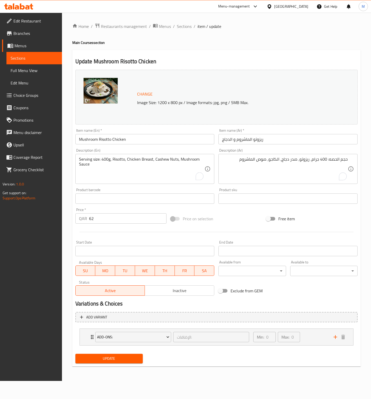
click at [239, 214] on div "Price on selection" at bounding box center [217, 219] width 96 height 14
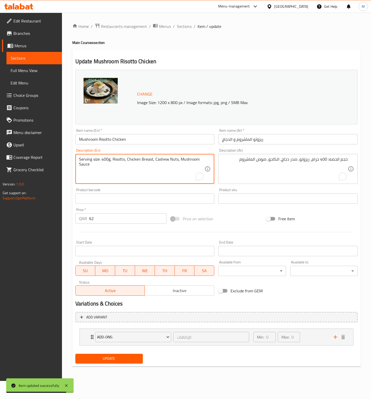
click at [173, 161] on textarea "Serving size: 400g, Risotto, Chicken Breast, Cashew Nuts, Mushroom Sauce" at bounding box center [142, 169] width 126 height 25
type textarea "Serving size: 400g, risotto, chicken breast, cashew nuts, mushroom sauce"
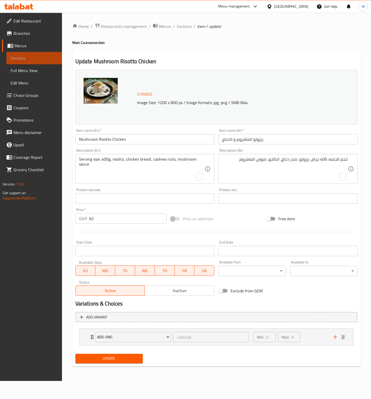
click at [15, 56] on span "Sections" at bounding box center [34, 58] width 47 height 6
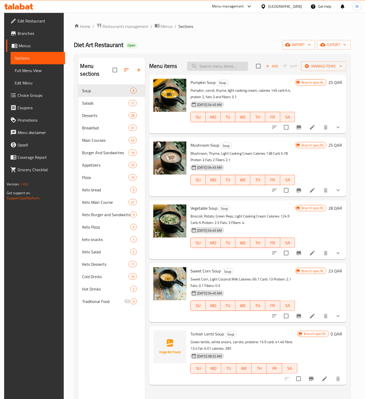
click at [211, 63] on input "search" at bounding box center [217, 66] width 61 height 9
paste input "White Sauce Pasta Chicken"
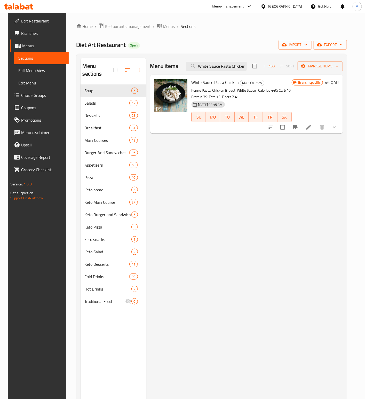
type input "White Sauce Pasta Chicken"
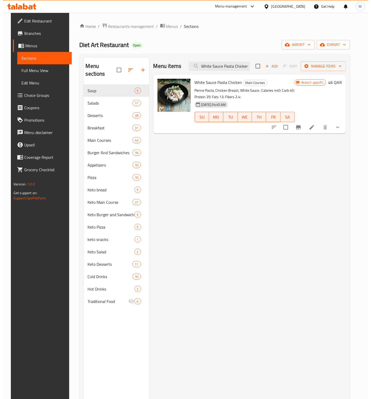
scroll to position [0, 0]
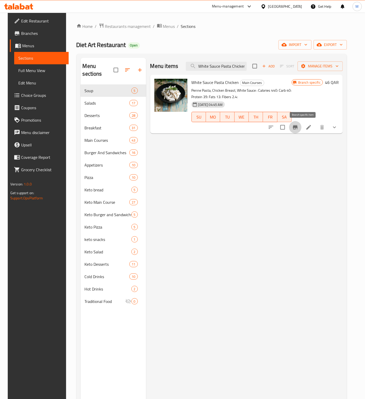
click at [298, 128] on icon "Branch-specific-item" at bounding box center [295, 127] width 5 height 4
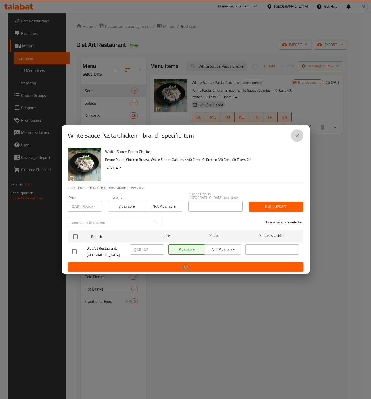
click at [297, 137] on icon "close" at bounding box center [297, 136] width 4 height 4
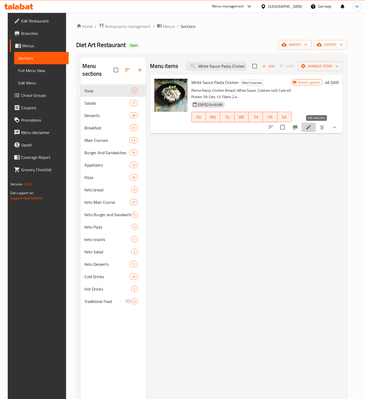
click at [312, 126] on icon at bounding box center [309, 127] width 6 height 6
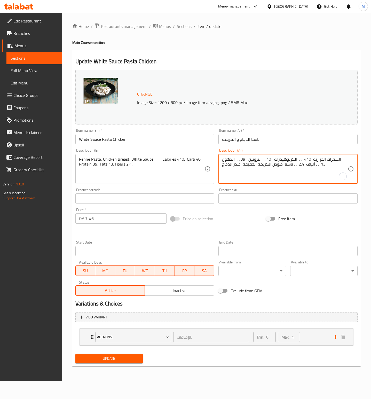
click at [305, 165] on textarea "السعرات الحرارية 440 : , الكربوهيدرات 40 : , البروتين 39 : , الدهون 13 : , أليا…" at bounding box center [285, 169] width 126 height 25
drag, startPoint x: 287, startPoint y: 163, endPoint x: 225, endPoint y: 155, distance: 62.5
click at [216, 153] on div "Description (Ar) السعرات الحرارية 440 : , الكربوهيدرات 40 : , البروتين 39 : , ا…" at bounding box center [287, 165] width 143 height 39
click at [228, 155] on div "السعرات الحرارية 440 : , الكربوهيدرات 40 : , البروتين 39 : , الدهون 13 : , أليا…" at bounding box center [287, 169] width 139 height 30
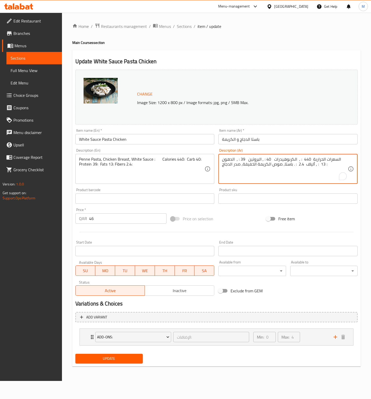
click at [240, 159] on textarea "السعرات الحرارية 440 : , الكربوهيدرات 40 : , البروتين 39 : , الدهون 13 : , أليا…" at bounding box center [285, 169] width 126 height 25
click at [290, 171] on textarea "To enrich screen reader interactions, please activate Accessibility in Grammarl…" at bounding box center [285, 169] width 126 height 25
type textarea "p"
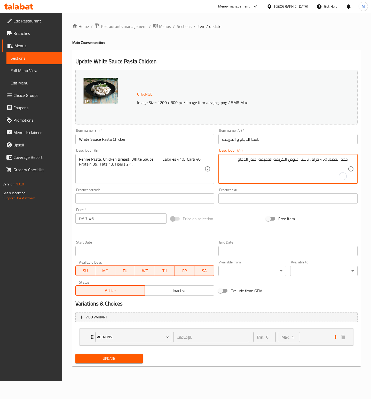
click at [286, 160] on textarea "حجم الحصه: 450 جرام : باستا، صوص الكريمة الخفيفة، صدر الدجاج" at bounding box center [285, 169] width 126 height 25
type textarea "حجم الحصه: 450 جرام : باستا، صوص الكريمة الخفيفة، صدر الدجاج"
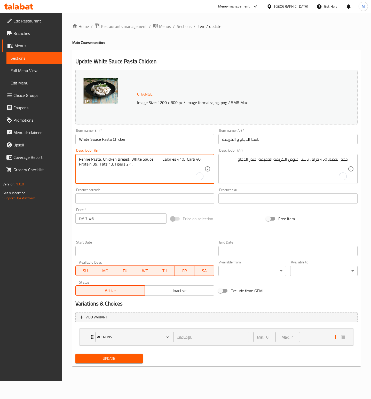
click at [147, 162] on textarea "Penne Pasta, Chicken Breast, White Sauce : Calories 440: Carb 40: Protein 39: F…" at bounding box center [142, 169] width 126 height 25
paste textarea "Serving size: 450g: Pasta, light cream sauce, chicken breast"
type textarea "Serving size: 450g: Pasta, light cream sauce, chicken breast"
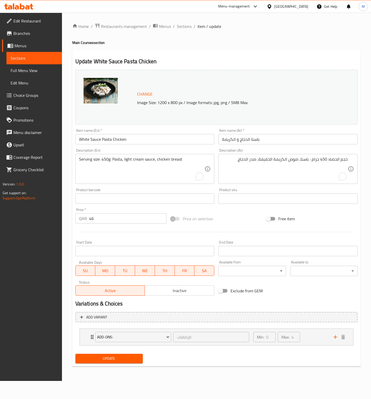
click at [243, 213] on div "Price on selection" at bounding box center [217, 219] width 96 height 14
click at [118, 358] on span "Update" at bounding box center [108, 358] width 59 height 6
click at [130, 355] on button "Update" at bounding box center [108, 359] width 67 height 10
click at [34, 59] on span "Sections" at bounding box center [34, 58] width 47 height 6
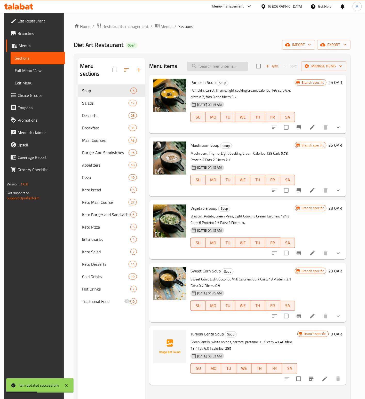
click at [211, 67] on input "search" at bounding box center [217, 66] width 61 height 9
paste input "Red Sauce Pasta Chicken"
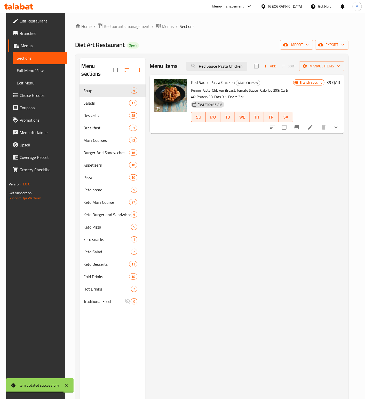
type input "Red Sauce Pasta Chicken"
click at [300, 124] on icon "Branch-specific-item" at bounding box center [297, 127] width 6 height 6
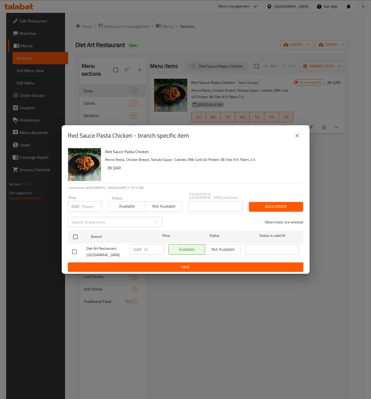
click at [298, 139] on icon "close" at bounding box center [297, 135] width 6 height 6
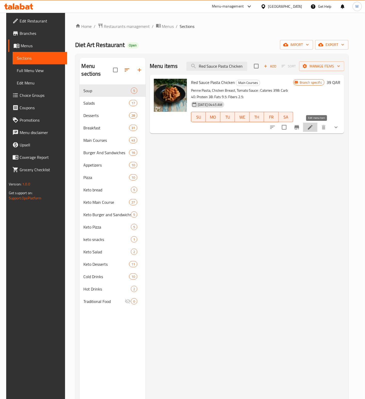
click at [313, 126] on icon at bounding box center [310, 127] width 6 height 6
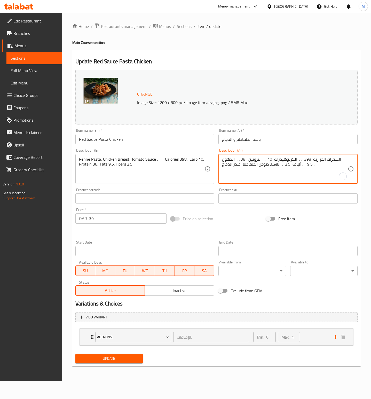
drag, startPoint x: 232, startPoint y: 153, endPoint x: 277, endPoint y: 149, distance: 45.1
click at [286, 157] on textarea "السعرات الحرارية 398 : , الكربوهيدرات 40 : , البروتين 38 : , الدهون 9.5 : , ألي…" at bounding box center [285, 169] width 126 height 25
type textarea "p"
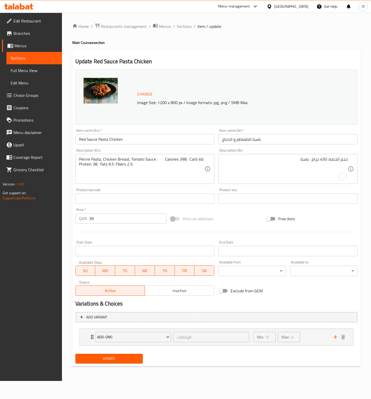
click at [281, 160] on textarea "حجم الحصه: 450 جرام : باستا" at bounding box center [285, 169] width 126 height 25
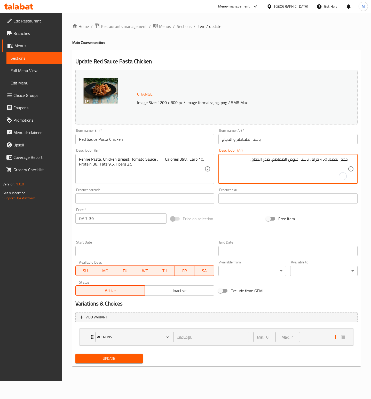
drag, startPoint x: 242, startPoint y: 160, endPoint x: 379, endPoint y: 163, distance: 136.6
click at [371, 163] on html "​ Menu-management Qatar Get Help M Edit Restaurant Branches Menus Sections Full…" at bounding box center [185, 199] width 371 height 399
type textarea "حجم الحصه: 450 جرام : باستا، صوص الطماطم، صدر الدجاج :"
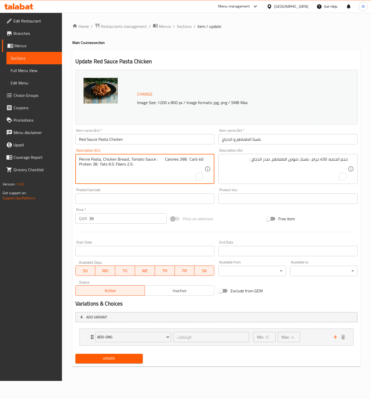
drag, startPoint x: 160, startPoint y: 164, endPoint x: 61, endPoint y: 154, distance: 99.6
paste textarea "Serving size: 450g: Pasta, tomato sauce, chicken breast"
type textarea "Serving size: 450g: Pasta, tomato sauce, chicken breast:"
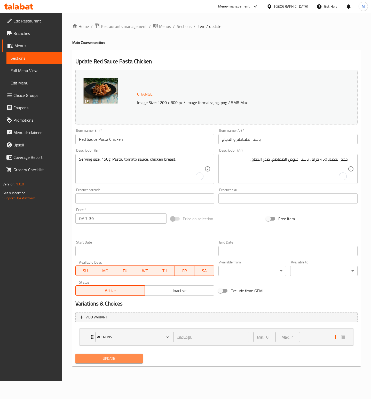
click at [116, 357] on span "Update" at bounding box center [108, 358] width 59 height 6
click at [19, 60] on span "Sections" at bounding box center [34, 58] width 47 height 6
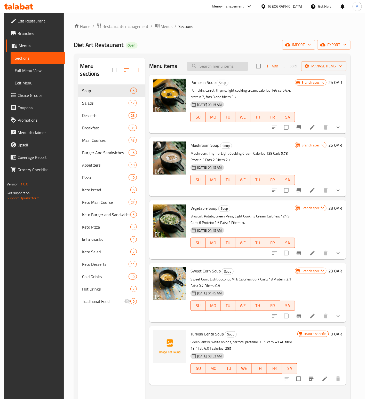
click at [228, 68] on input "search" at bounding box center [217, 66] width 61 height 9
paste input "Mix Sauce Pasta Chicken"
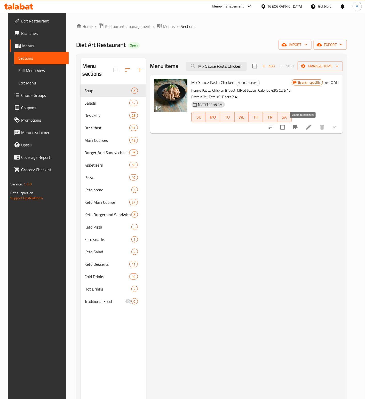
type input "Mix Sauce Pasta Chicken"
click at [298, 129] on icon "Branch-specific-item" at bounding box center [295, 127] width 5 height 4
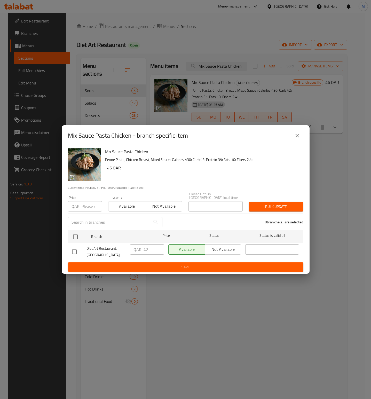
click at [297, 138] on icon "close" at bounding box center [297, 135] width 6 height 6
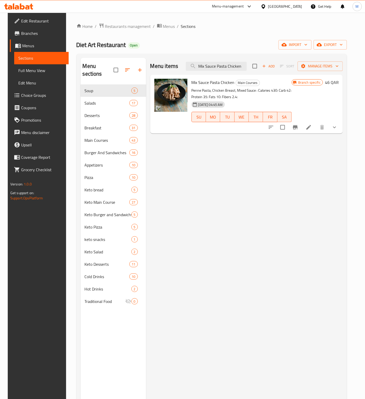
click at [311, 127] on icon at bounding box center [308, 127] width 5 height 5
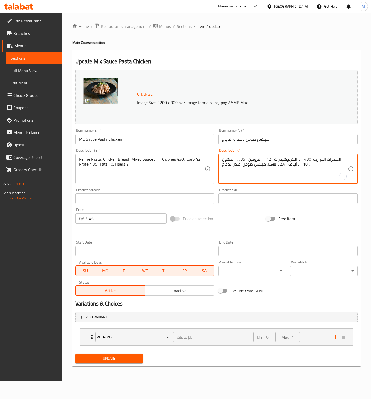
click at [283, 163] on textarea "السعرات الحرارية 430 : , الكربوهيدرات 42 : , البروتين 35 : , الدهون 10 : , أليا…" at bounding box center [285, 169] width 126 height 25
click at [282, 163] on textarea "حجم الحصه: 450 جرام : باستا، ميكس صوص، صدر الدجاج" at bounding box center [285, 169] width 126 height 25
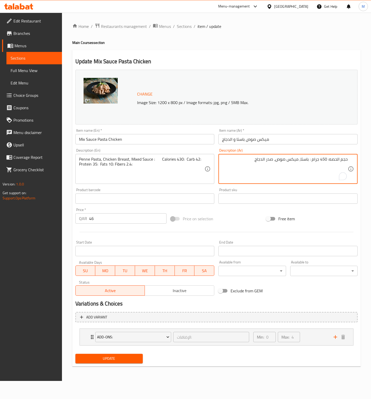
type textarea "حجم الحصه: 450 جرام : باستا، ميكس صوص، صدر الدجاج"
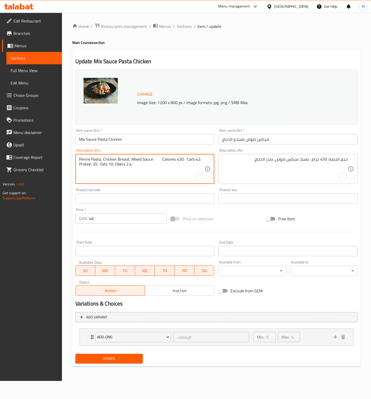
click at [160, 165] on textarea "Penne Pasta, Chicken Breast, Mixed Sauce : Calories 430: Carb 42: Protein 35: F…" at bounding box center [142, 169] width 126 height 25
paste textarea "Serving size: 450g: Pasta, mixed sauce, chicken breast"
type textarea "Serving size: 450g: Pasta, mixed sauce, chicken breast"
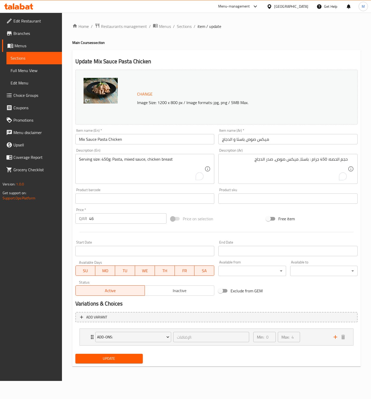
click at [233, 224] on div "Price on selection" at bounding box center [217, 219] width 96 height 14
click at [113, 362] on button "Update" at bounding box center [108, 359] width 67 height 10
drag, startPoint x: 26, startPoint y: 58, endPoint x: 34, endPoint y: 57, distance: 8.1
click at [26, 58] on span "Sections" at bounding box center [34, 58] width 47 height 6
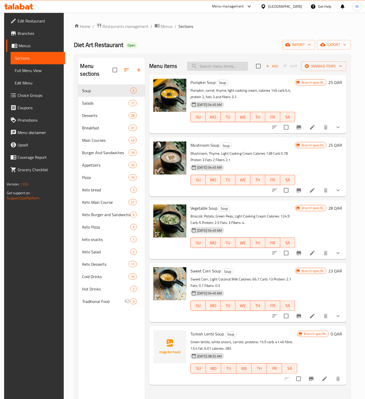
click at [218, 71] on input "search" at bounding box center [217, 66] width 61 height 9
paste input "Grill Salmon"
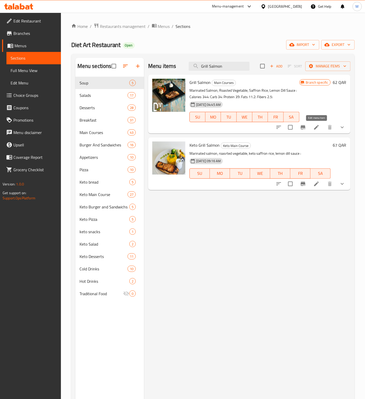
type input "Grill Salmon"
click at [314, 129] on icon at bounding box center [316, 127] width 6 height 6
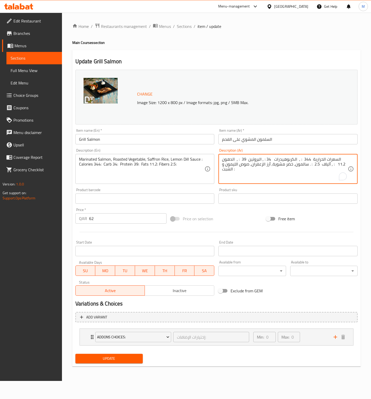
click at [293, 165] on textarea "السعرات الحرارية 344 : , الكربوهيدرات 34 : , البروتين 39 : , الدهون 11.2 : , أل…" at bounding box center [285, 169] width 126 height 25
drag, startPoint x: 368, startPoint y: 158, endPoint x: 379, endPoint y: 155, distance: 11.3
click at [371, 155] on html "​ Menu-management Qatar Get Help M Edit Restaurant Branches Menus Sections Full…" at bounding box center [185, 199] width 371 height 399
type textarea "حجم الحصه : 150 جرام : سالمون، خضر مشوية، ارز الزعفران، صوص الليمون والشبت"
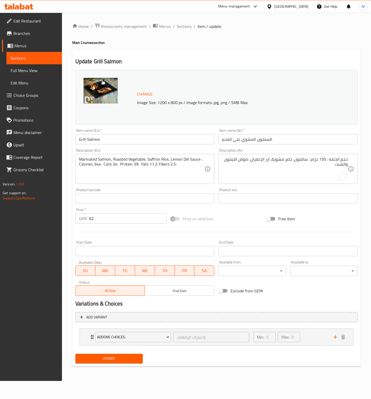
click at [263, 176] on textarea "حجم الحصه : 150 جرام : سالمون، خضر مشوية، ارز الزعفران، صوص الليمون والشبت" at bounding box center [285, 169] width 126 height 25
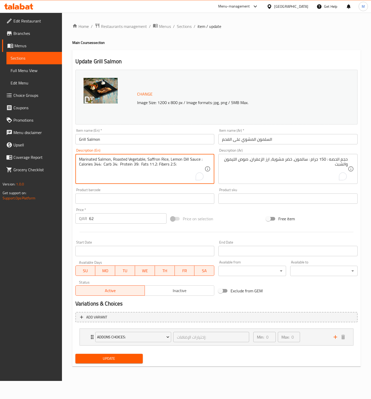
drag, startPoint x: 186, startPoint y: 164, endPoint x: 41, endPoint y: 151, distance: 145.4
paste textarea "Serving size: 150g: Salmon, grilled vegetables, saffron rice, lemon and dill sa…"
type textarea "Serving size: 150g: Salmon, grilled vegetables, saffron rice, lemon and dill sa…"
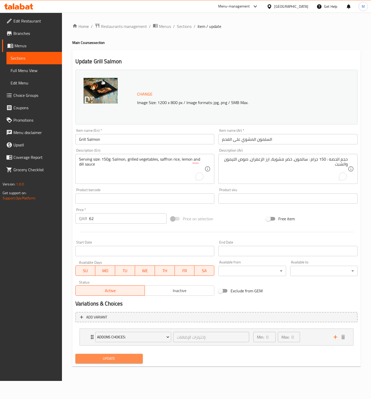
click at [137, 355] on button "Update" at bounding box center [108, 359] width 67 height 10
click at [239, 220] on div "Price on selection" at bounding box center [217, 219] width 96 height 14
click at [114, 353] on div "Update" at bounding box center [108, 359] width 71 height 14
click at [114, 359] on span "Update" at bounding box center [108, 358] width 59 height 6
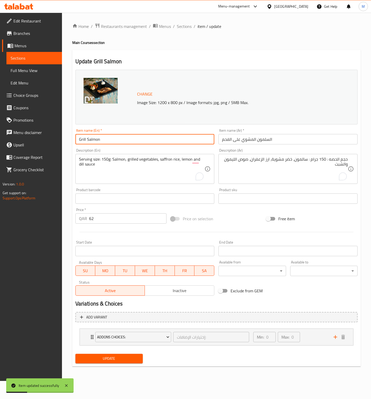
drag, startPoint x: 95, startPoint y: 141, endPoint x: 134, endPoint y: 69, distance: 82.1
click at [45, 137] on div "Edit Restaurant Branches Menus Sections Full Menu View Edit Menu Choice Groups …" at bounding box center [185, 197] width 371 height 368
click at [137, 137] on input "Grill Salmon" at bounding box center [144, 139] width 139 height 10
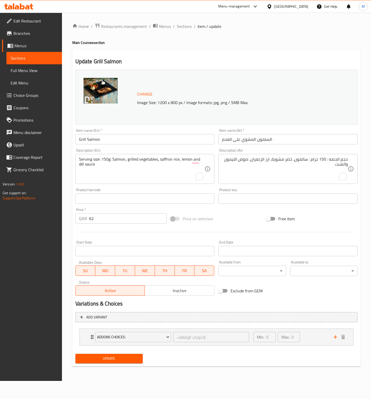
click at [230, 222] on div "Price on selection" at bounding box center [217, 219] width 96 height 14
click at [251, 59] on h2 "Update Grill Salmon" at bounding box center [216, 62] width 282 height 8
click at [228, 219] on div "Price on selection" at bounding box center [217, 219] width 96 height 14
click at [108, 359] on span "Update" at bounding box center [108, 358] width 59 height 6
click at [26, 58] on span "Sections" at bounding box center [34, 58] width 47 height 6
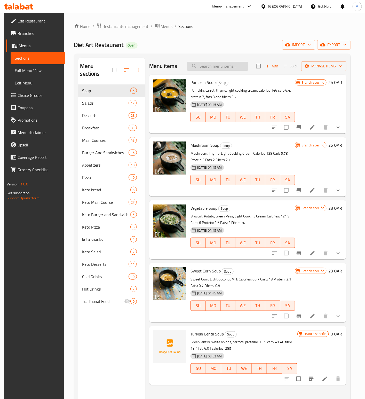
click at [215, 69] on input "search" at bounding box center [217, 66] width 61 height 9
paste input "Grill Chicken Breast"
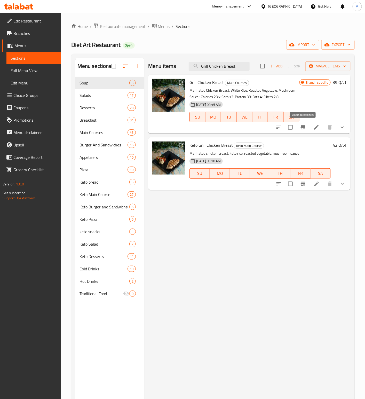
type input "Grill Chicken Breast"
click at [307, 127] on button "Branch-specific-item" at bounding box center [303, 127] width 12 height 12
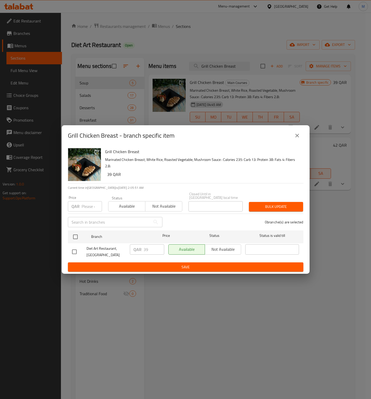
click at [296, 142] on button "close" at bounding box center [297, 135] width 12 height 12
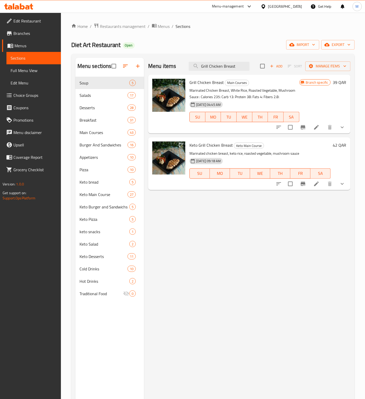
click at [317, 128] on icon at bounding box center [316, 127] width 6 height 6
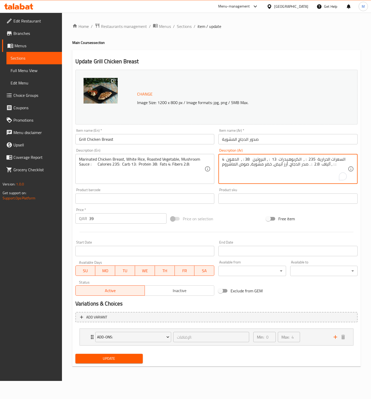
click at [247, 159] on textarea "السعرات الحرارية 235 : , الكربوهيدرات 13 : , البروتين 38 : , الدهون 4 : , ألياف…" at bounding box center [285, 169] width 126 height 25
click at [247, 159] on textarea "حجم الحصه : 150 جرام : صدر الدجاج، أرز ابيض، خضر مشوية، صوص الماشروم" at bounding box center [285, 169] width 126 height 25
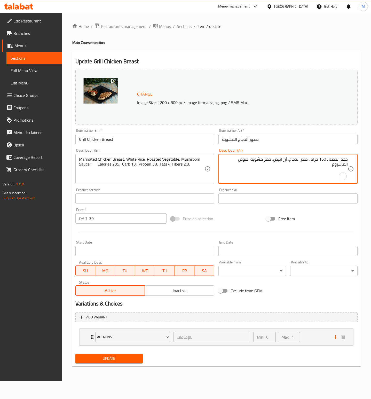
type textarea "حجم الحصه : 150 جرام : صدر الدجاج، أرز ابيض، خضر مشوية، صوص الماشروم"
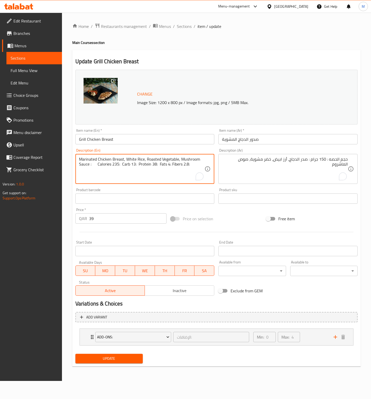
drag, startPoint x: 197, startPoint y: 162, endPoint x: 8, endPoint y: 163, distance: 188.9
click at [147, 164] on textarea "Marinated Chicken Breast, White Rice, Roasted Vegetable, Mushroom Sauce : Calor…" at bounding box center [142, 169] width 126 height 25
paste textarea "Serving size: 150 grams: Chicken breast, white rice, grilled vegetables, mushro…"
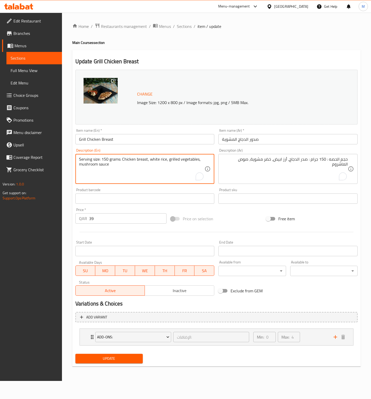
type textarea "Serving size: 150 grams: Chicken breast, white rice, grilled vegetables, mushro…"
click at [116, 359] on span "Update" at bounding box center [108, 358] width 59 height 6
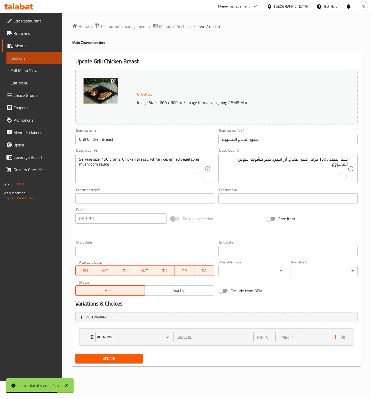
click at [31, 57] on span "Sections" at bounding box center [34, 58] width 47 height 6
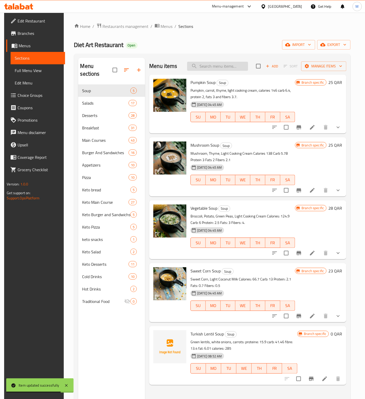
click at [218, 67] on input "search" at bounding box center [217, 66] width 61 height 9
paste input "Grill Beef Tenderloine"
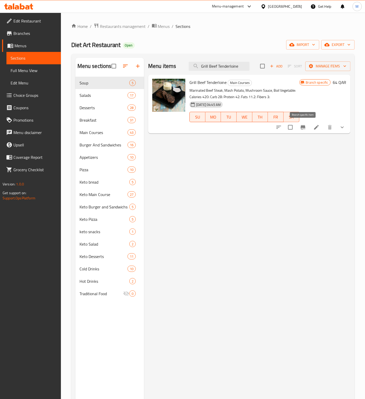
type input "Grill Beef Tenderloine"
click at [303, 129] on icon "Branch-specific-item" at bounding box center [303, 127] width 6 height 6
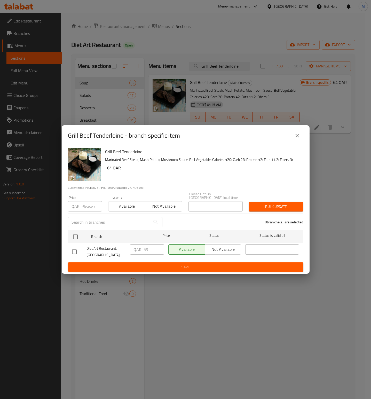
click at [295, 141] on button "close" at bounding box center [297, 135] width 12 height 12
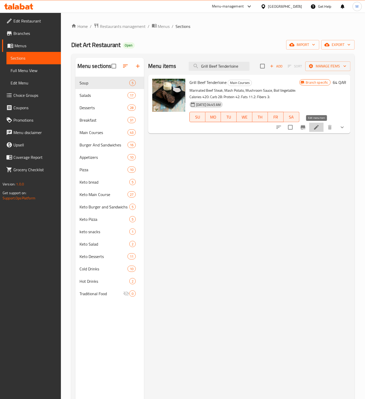
click at [319, 128] on icon at bounding box center [316, 127] width 6 height 6
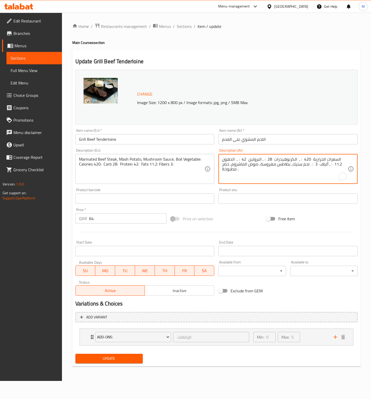
drag, startPoint x: 232, startPoint y: 169, endPoint x: 171, endPoint y: 156, distance: 62.4
type textarea "السعرات الحرارية 420 : , الكربوهيدرات 28 : , البروتين 42 : , الدهو"
type textarea "حجم الحص"
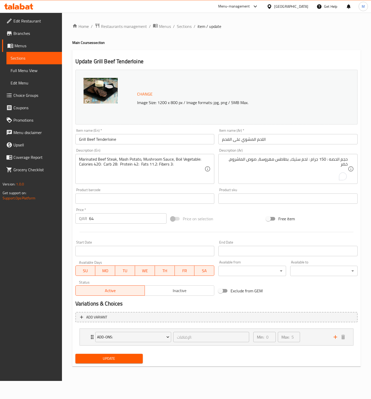
click at [265, 170] on textarea "حجم الحصه : 150 جرام : لحم ستيك، بطاطس مهروسة، صوص الماشروم، خضر" at bounding box center [285, 169] width 126 height 25
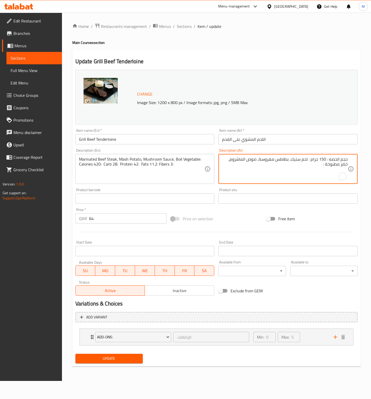
drag, startPoint x: 311, startPoint y: 168, endPoint x: 344, endPoint y: 167, distance: 32.5
click at [344, 167] on textarea "حجم الحصه : 150 جرام : لحم ستيك، بطاطس مهروسة، صوص الماشروم، خضر مطبوخة :" at bounding box center [285, 169] width 126 height 25
click at [314, 168] on textarea "حجم الحصه : 150 جرام : لحم ستيك، بطاطس مهروسة، صوص الماشروم، خضر مطبوخة :" at bounding box center [285, 169] width 126 height 25
drag, startPoint x: 323, startPoint y: 167, endPoint x: 375, endPoint y: 145, distance: 56.2
click at [371, 145] on html "​ Menu-management [GEOGRAPHIC_DATA] Get Help M Edit Restaurant Branches Menus S…" at bounding box center [185, 199] width 371 height 399
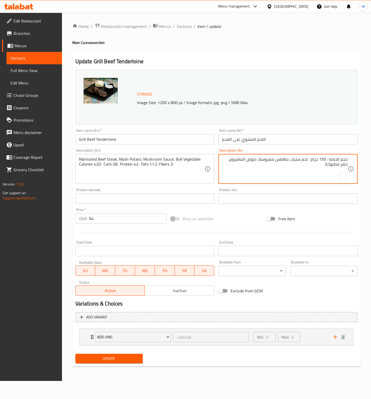
type textarea "حجم الحصه : 150 جرام : لحم ستيك، بطاطس مهروسة، صوص الماشروم، خضر مطبوخة"
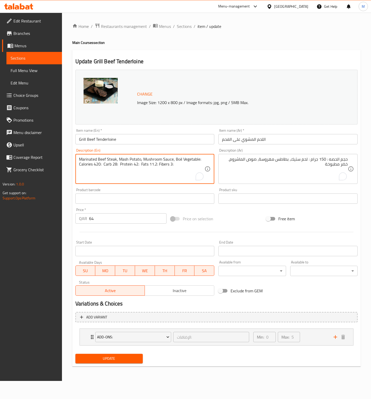
drag, startPoint x: 157, startPoint y: 164, endPoint x: 62, endPoint y: 159, distance: 95.1
paste textarea "Serving size: 150g: Steak, mashed potatoes, mushroom sauce, cooked vegetables"
type textarea "Serving size: 150g: Steak, mashed potatoes, mushroom sauce, cooked vegetables"
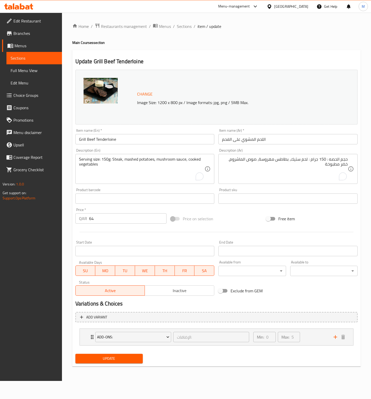
click at [242, 222] on div "Price on selection" at bounding box center [217, 219] width 96 height 14
click at [253, 216] on div "Price on selection" at bounding box center [217, 219] width 96 height 14
click at [123, 361] on span "Update" at bounding box center [108, 358] width 59 height 6
click at [26, 57] on span "Sections" at bounding box center [34, 58] width 47 height 6
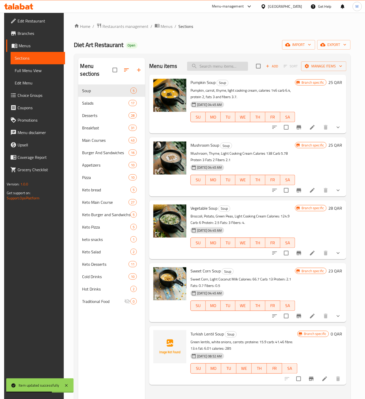
click at [219, 69] on input "search" at bounding box center [217, 66] width 61 height 9
paste input "Asian Vegetable Rice"
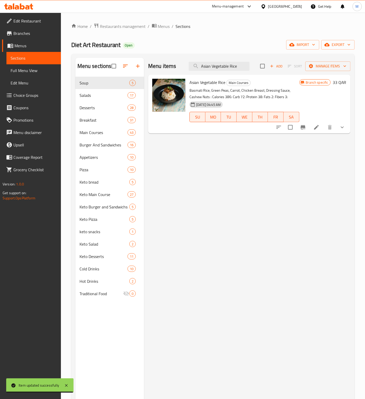
type input "Asian Vegetable Rice"
click at [304, 128] on icon "Branch-specific-item" at bounding box center [303, 127] width 5 height 4
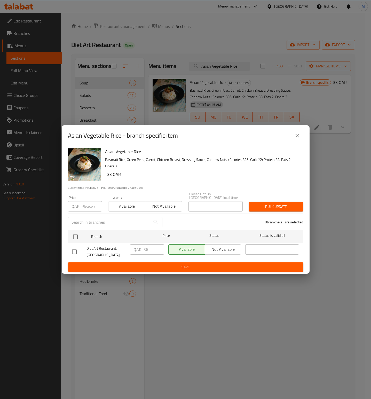
click at [295, 141] on button "close" at bounding box center [297, 135] width 12 height 12
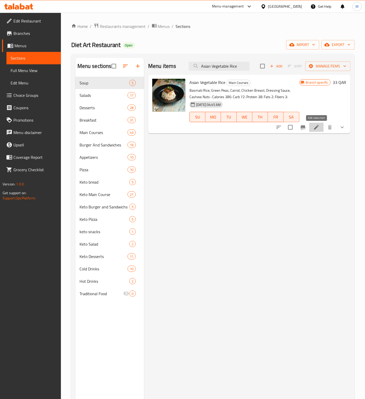
click at [319, 129] on icon at bounding box center [316, 127] width 6 height 6
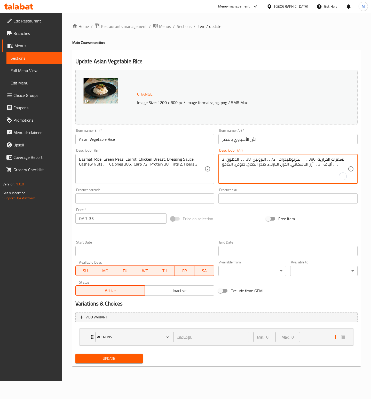
click at [258, 160] on textarea "السعرات الحرارية 386 : , الكربوهيدرات 72 : , البروتين 38 : , الدهون 2 : , ألياف…" at bounding box center [285, 169] width 126 height 25
type textarea "p"
type textarea "؛"
drag, startPoint x: 320, startPoint y: 164, endPoint x: 380, endPoint y: 151, distance: 61.3
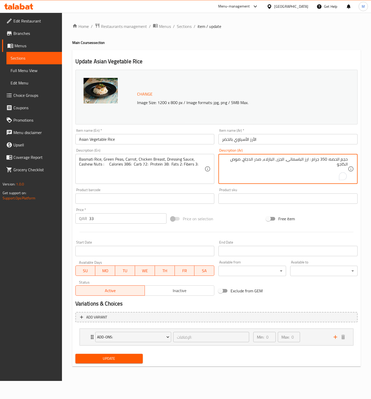
click at [371, 151] on html "​ Menu-management [GEOGRAPHIC_DATA] Get Help M Edit Restaurant Branches Menus S…" at bounding box center [185, 199] width 371 height 399
type textarea "حجم الحصه: 350 جرام : ارز الباسماتى، الجزر، البازلاء، صدر الدجاج، صوص الكاجو"
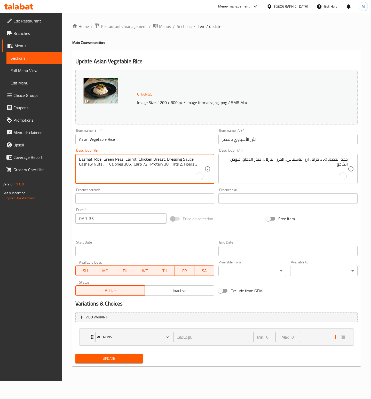
drag, startPoint x: 182, startPoint y: 164, endPoint x: 58, endPoint y: 159, distance: 124.5
paste textarea "Serving size: 350g: Basmati rice, carrots, peas, chicken breast, cashew sauce"
type textarea "Serving size: 350g: Basmati rice, carrots, peas, chicken breast, cashew sauce"
click at [241, 221] on div "Price on selection" at bounding box center [217, 219] width 96 height 14
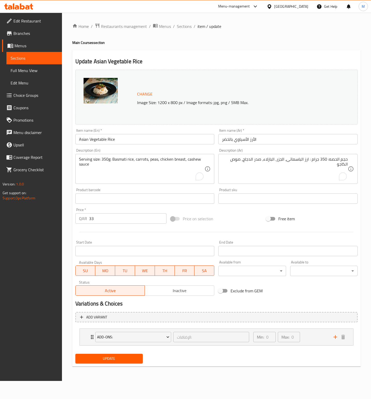
click at [118, 356] on span "Update" at bounding box center [108, 358] width 59 height 6
click at [20, 54] on link "Sections" at bounding box center [33, 58] width 55 height 12
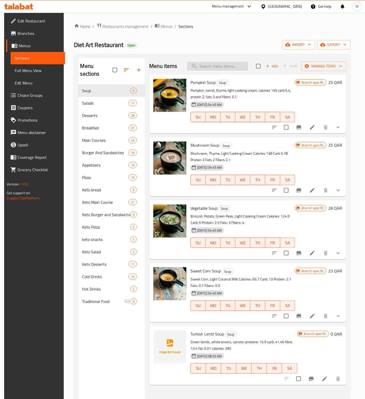
click at [215, 65] on input "search" at bounding box center [217, 66] width 61 height 9
paste input "Tiryaki Salmon"
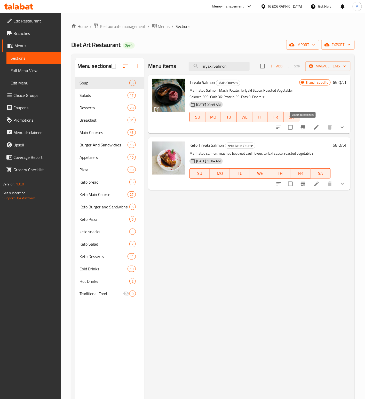
type input "Tiryaki Salmon"
click at [305, 131] on button "Branch-specific-item" at bounding box center [303, 127] width 12 height 12
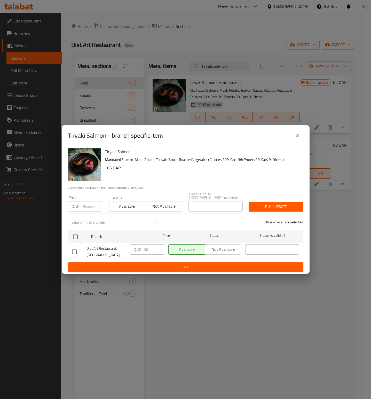
click at [294, 136] on icon "close" at bounding box center [297, 135] width 6 height 6
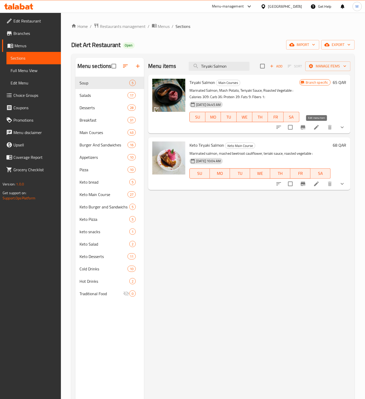
click at [317, 127] on icon at bounding box center [316, 127] width 5 height 5
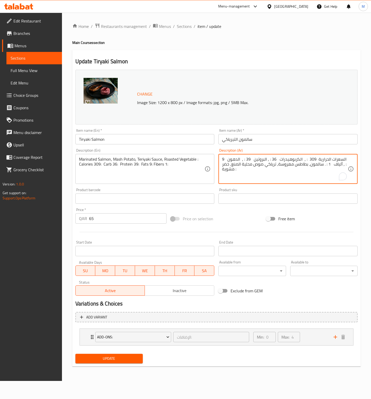
click at [331, 165] on textarea "السعرات الحرارية 309 : , الكربوهيدرات 36 : , البروتين 39 : , الدهون 9 : , ألياف…" at bounding box center [285, 169] width 126 height 25
click at [260, 167] on textarea "حجم الحصه : 150 جرام : سالمون، بطاطس" at bounding box center [285, 169] width 126 height 25
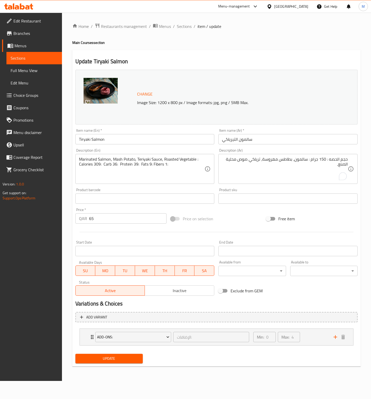
click at [273, 177] on textarea "حجم الحصه : 150 جرام : سالمون، بطاطس مهروسة، ترياكي صوص محلية الصنع،" at bounding box center [285, 169] width 126 height 25
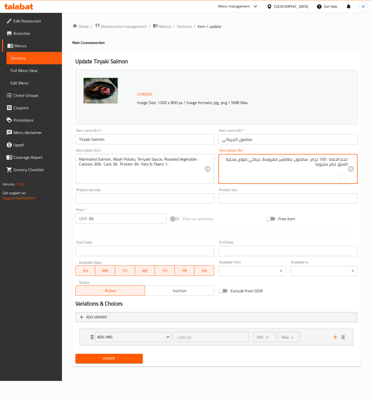
drag, startPoint x: 305, startPoint y: 168, endPoint x: 369, endPoint y: 154, distance: 65.0
click at [369, 154] on div "Home / Restaurants management / Menus / Sections / item / update Main Courses s…" at bounding box center [216, 197] width 309 height 368
type textarea "حجم الحصه : 150 جرام : سالمون، بطاطس مهروسة، ترياكي صوص محلية الصنع، خضر مشوية"
click at [291, 173] on textarea "حجم الحصه : 150 جرام : سالمون، بطاطس مهروسة، ترياكي صوص محلية الصنع، خضر مشوية" at bounding box center [285, 169] width 126 height 25
click at [272, 172] on textarea "حجم الحصه : 150 جرام : سالمون، بطاطس مهروسة، ترياكي صوص محلية الصنع، خضر مشوية" at bounding box center [285, 169] width 126 height 25
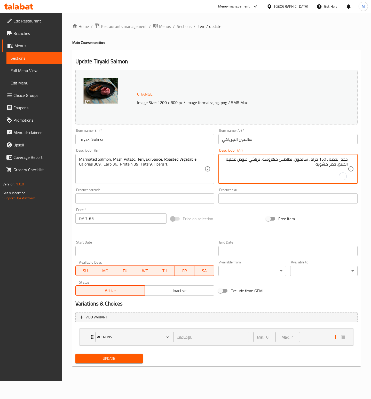
drag, startPoint x: 290, startPoint y: 166, endPoint x: 349, endPoint y: 155, distance: 59.9
click at [349, 155] on div "حجم الحصه : 150 جرام : سالمون، بطاطس مهروسة، ترياكي صوص محلية الصنع، خضر مشوية …" at bounding box center [287, 169] width 139 height 30
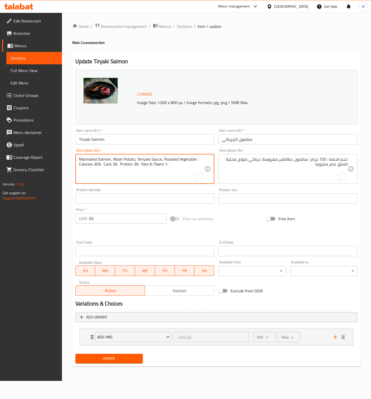
drag, startPoint x: 143, startPoint y: 160, endPoint x: 69, endPoint y: 153, distance: 74.1
paste textarea "Serving size: 150g: Salmon, mashed potatoes, homemade teriyaki sauce, grilled v…"
type textarea "Serving size: 150g: Salmon, mashed potatoes, homemade teriyaki sauce, grilled v…"
click at [232, 214] on div "Price on selection" at bounding box center [217, 219] width 96 height 14
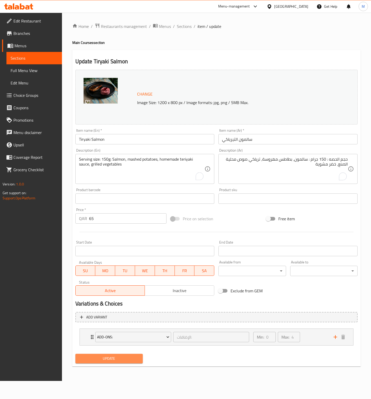
click at [120, 358] on span "Update" at bounding box center [108, 358] width 59 height 6
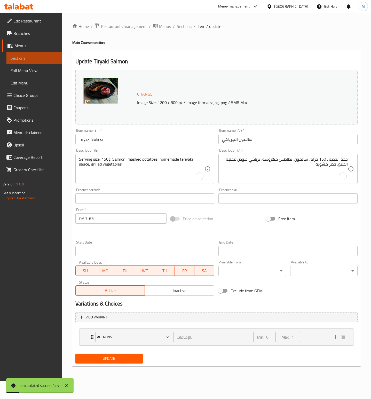
click at [26, 58] on span "Sections" at bounding box center [34, 58] width 47 height 6
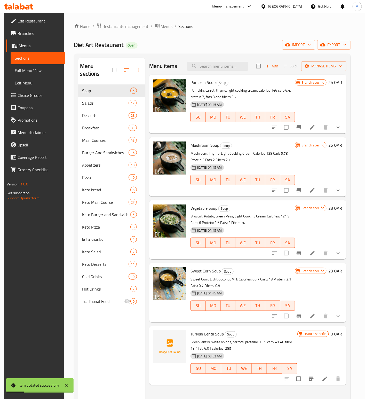
click at [218, 61] on div "Menu items Add Sort Manage items" at bounding box center [247, 66] width 197 height 17
click at [221, 67] on input "search" at bounding box center [217, 66] width 61 height 9
paste input "Grill Herby Salmon"
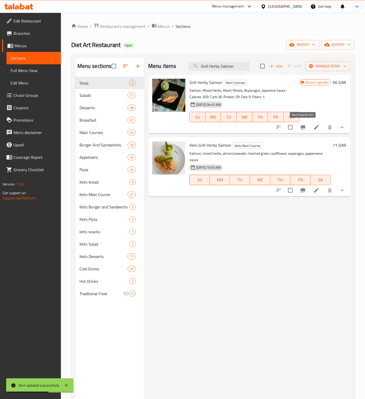
type input "Grill Herby Salmon"
click at [306, 128] on icon "Branch-specific-item" at bounding box center [303, 127] width 6 height 6
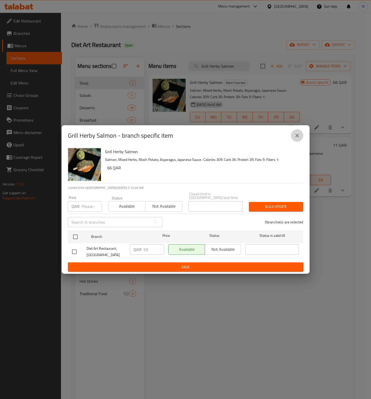
click at [296, 137] on icon "close" at bounding box center [297, 136] width 4 height 4
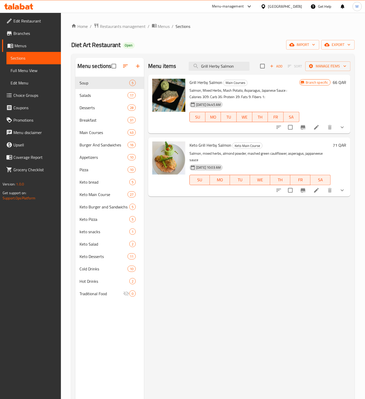
click at [320, 126] on li at bounding box center [316, 127] width 14 height 9
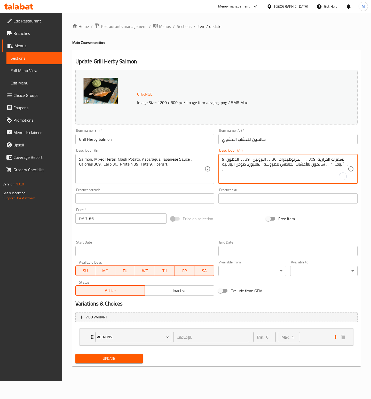
click at [335, 161] on textarea "السعرات الحرارية 309 : , الكربوهيدرات 36 : , البروتين 39 : , الدهون 9 : , ألياف…" at bounding box center [285, 169] width 126 height 25
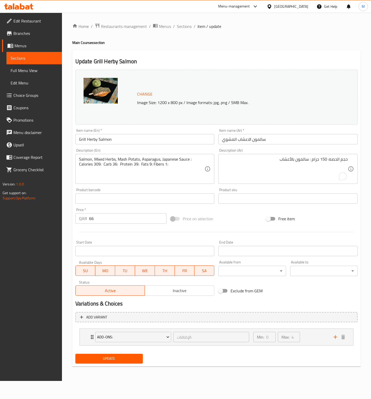
click at [270, 161] on textarea "حجم الحصه: 150 جرام : سالمون بالأعشاب" at bounding box center [285, 169] width 126 height 25
click at [223, 164] on textarea "حجم الحصه: 150 جرام : سالمون بالأعشاب، بطاطس مهروسة، الهليون" at bounding box center [285, 169] width 126 height 25
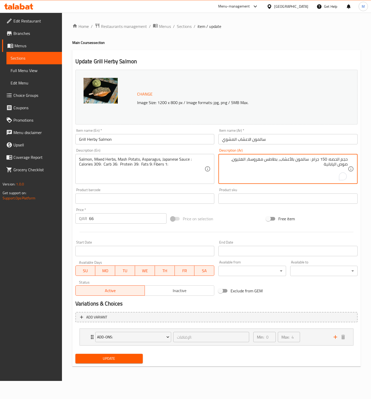
drag, startPoint x: 317, startPoint y: 166, endPoint x: 371, endPoint y: 157, distance: 54.6
click at [371, 157] on html "​ Menu-management [GEOGRAPHIC_DATA] Get Help M Edit Restaurant Branches Menus S…" at bounding box center [185, 199] width 371 height 399
type textarea "حجم الحصه: 150 جرام : سالمون بالأعشاب، بطاطس مهروسة، الهليون، صوص اليابانية"
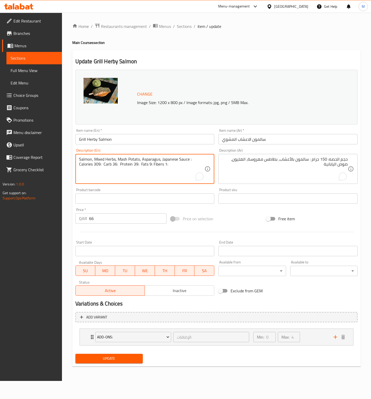
drag, startPoint x: 169, startPoint y: 168, endPoint x: 52, endPoint y: 151, distance: 118.3
paste textarea "erving size: 150g: Herb-crusted salmon, mashed potatoes, asparagus, Japanese sa…"
type textarea "Serving size: 150g: Herb-crusted salmon, mashed potatoes, asparagus, Japanese s…"
click at [118, 360] on span "Update" at bounding box center [108, 358] width 59 height 6
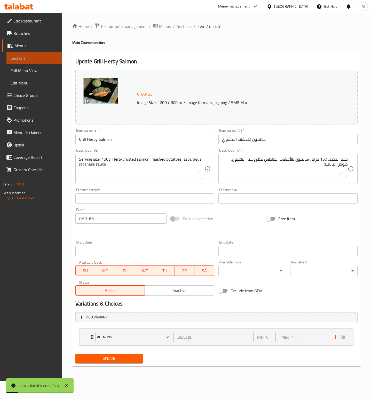
click at [25, 60] on span "Sections" at bounding box center [34, 58] width 47 height 6
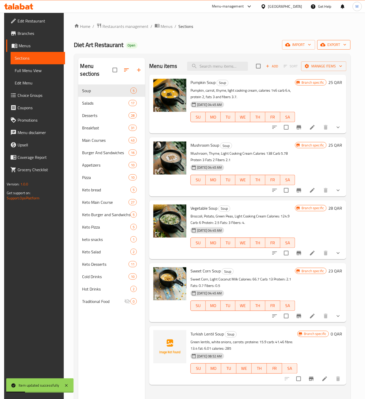
click at [332, 45] on span "export" at bounding box center [333, 45] width 25 height 6
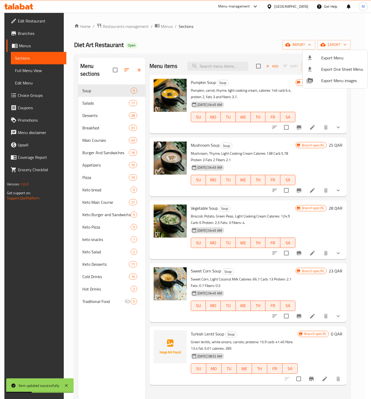
click at [331, 59] on span "Export Menu" at bounding box center [342, 58] width 42 height 6
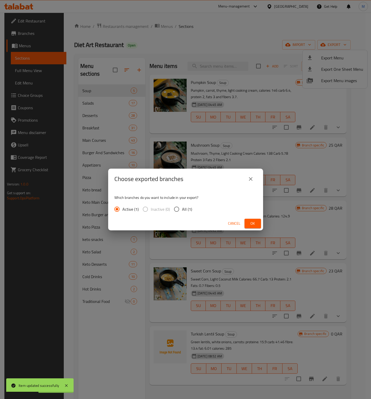
drag, startPoint x: 176, startPoint y: 211, endPoint x: 199, endPoint y: 214, distance: 23.1
click at [176, 211] on input "All (1)" at bounding box center [176, 209] width 11 height 11
radio input "true"
click at [251, 225] on span "Ok" at bounding box center [253, 223] width 8 height 6
